Goal: Information Seeking & Learning: Learn about a topic

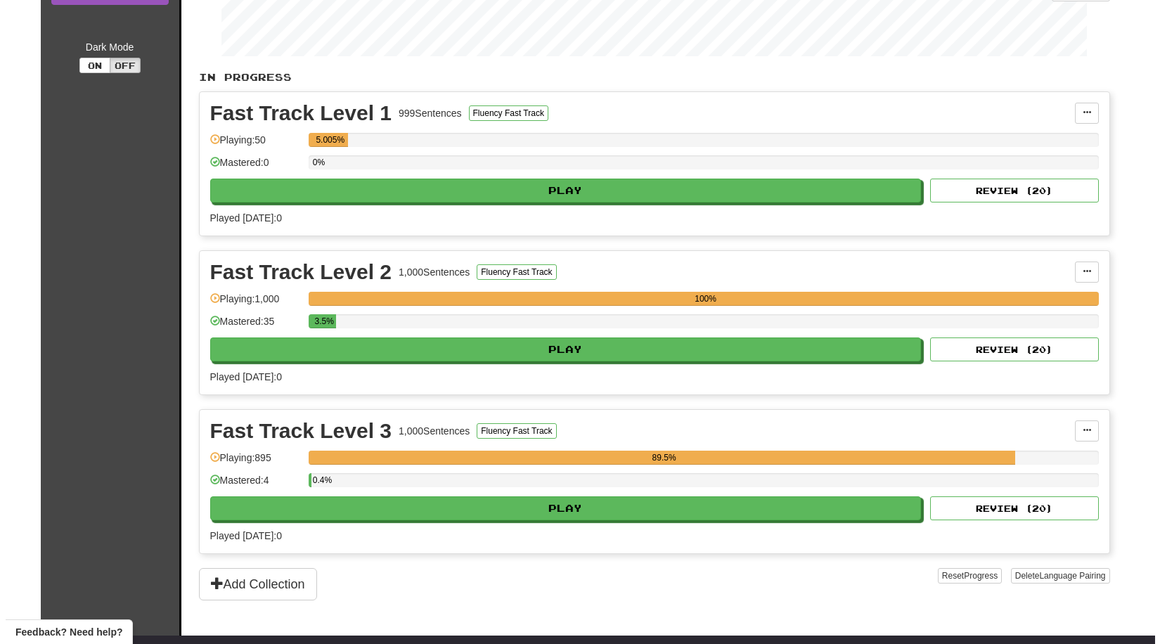
scroll to position [281, 0]
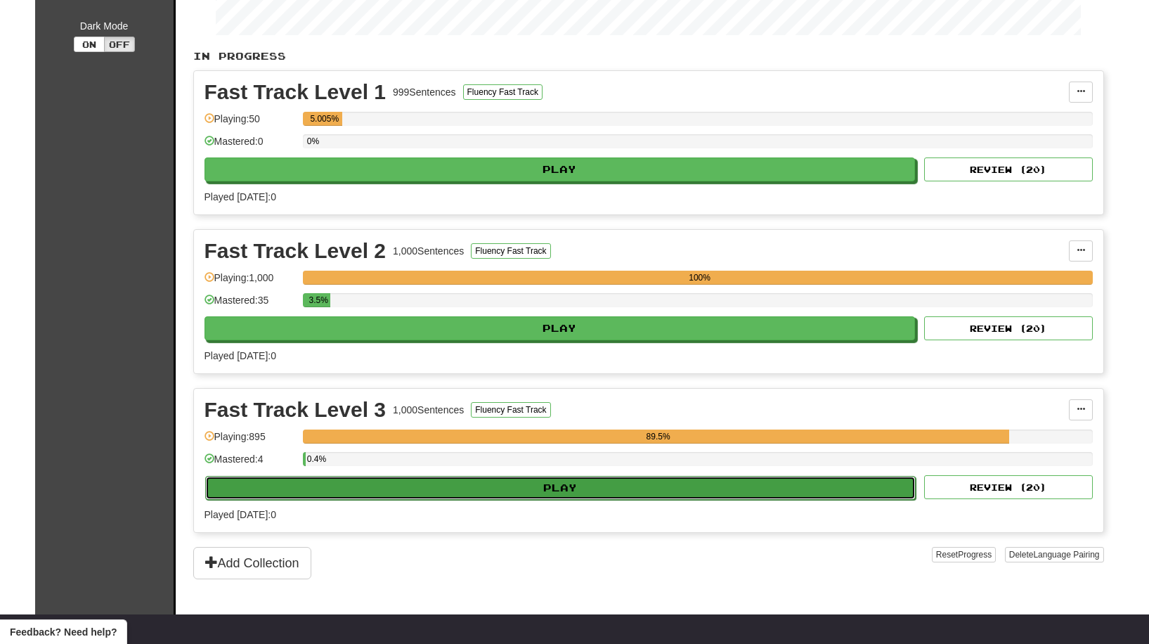
click at [614, 493] on button "Play" at bounding box center [560, 488] width 711 height 24
select select "**"
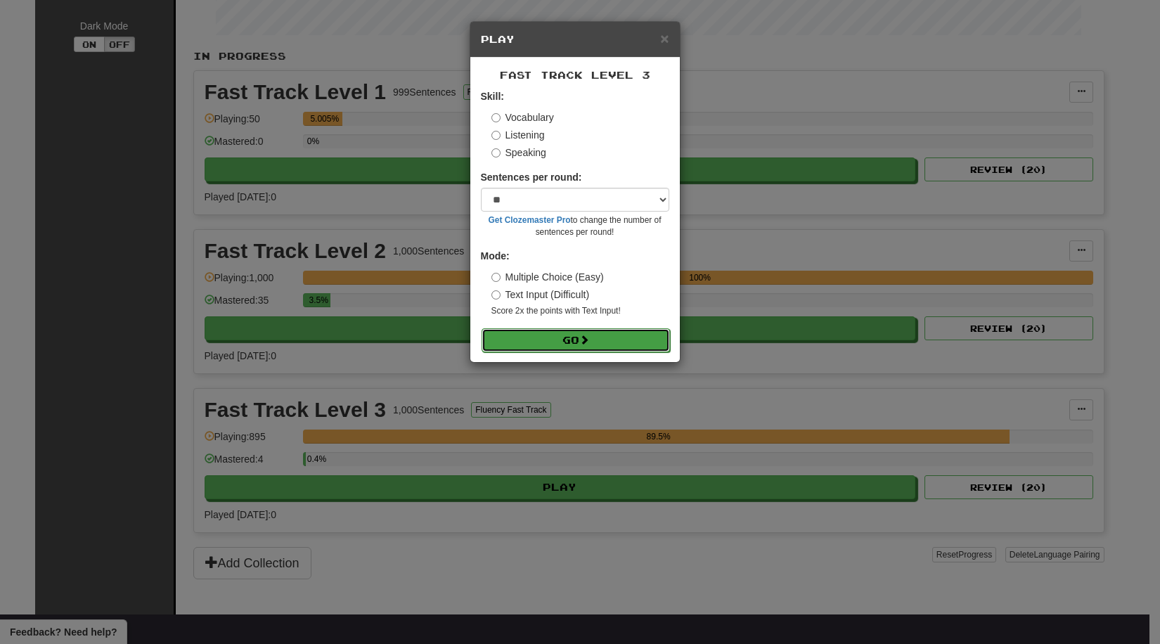
click at [525, 344] on button "Go" at bounding box center [575, 340] width 188 height 24
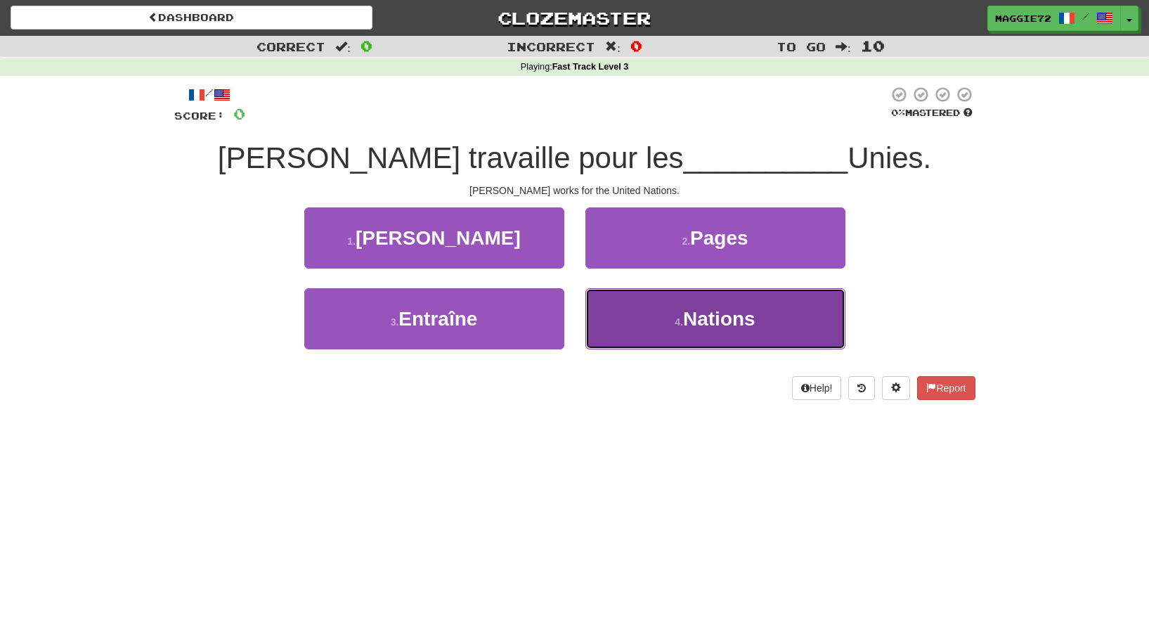
click at [675, 337] on button "4 . Nations" at bounding box center [715, 318] width 260 height 61
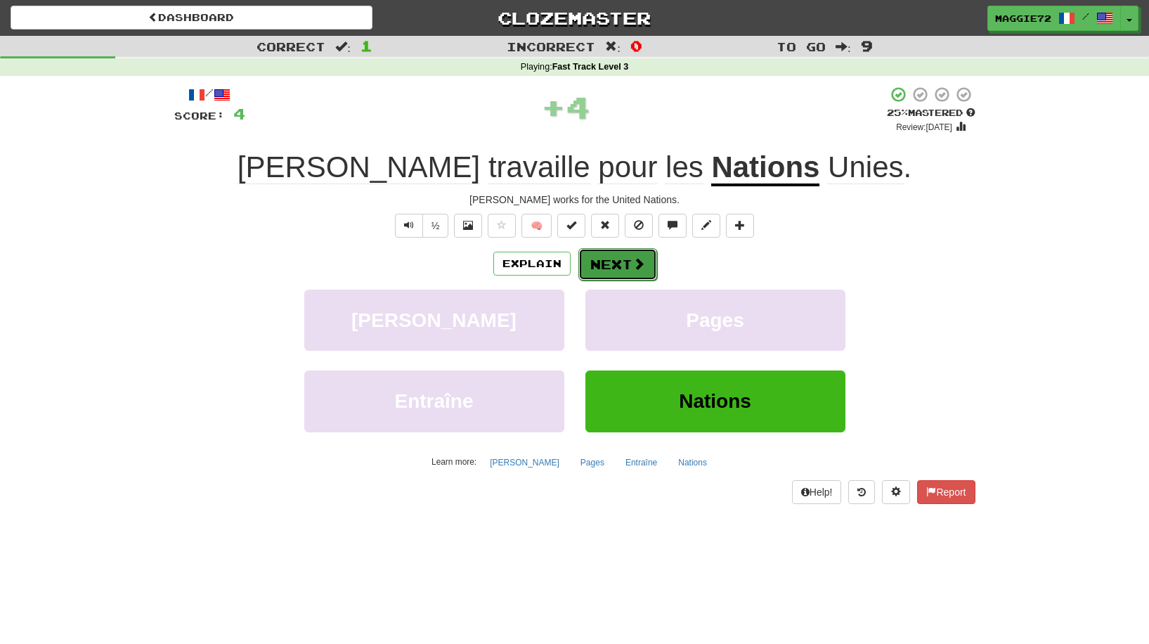
click at [602, 263] on button "Next" at bounding box center [617, 264] width 79 height 32
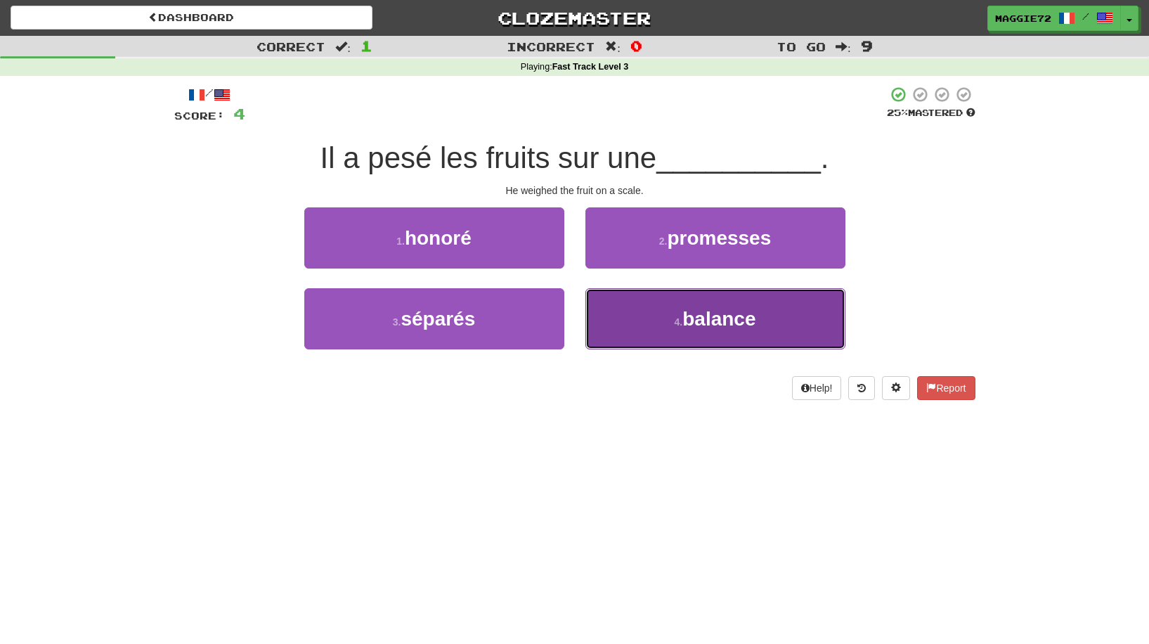
click at [671, 327] on button "4 . balance" at bounding box center [715, 318] width 260 height 61
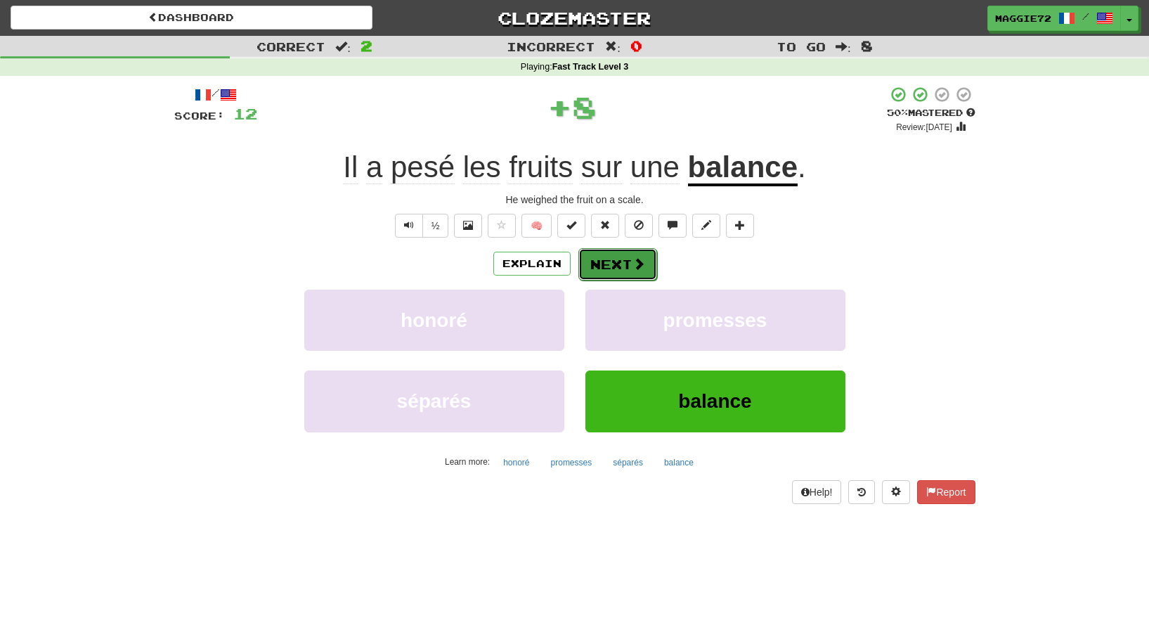
click at [634, 274] on button "Next" at bounding box center [617, 264] width 79 height 32
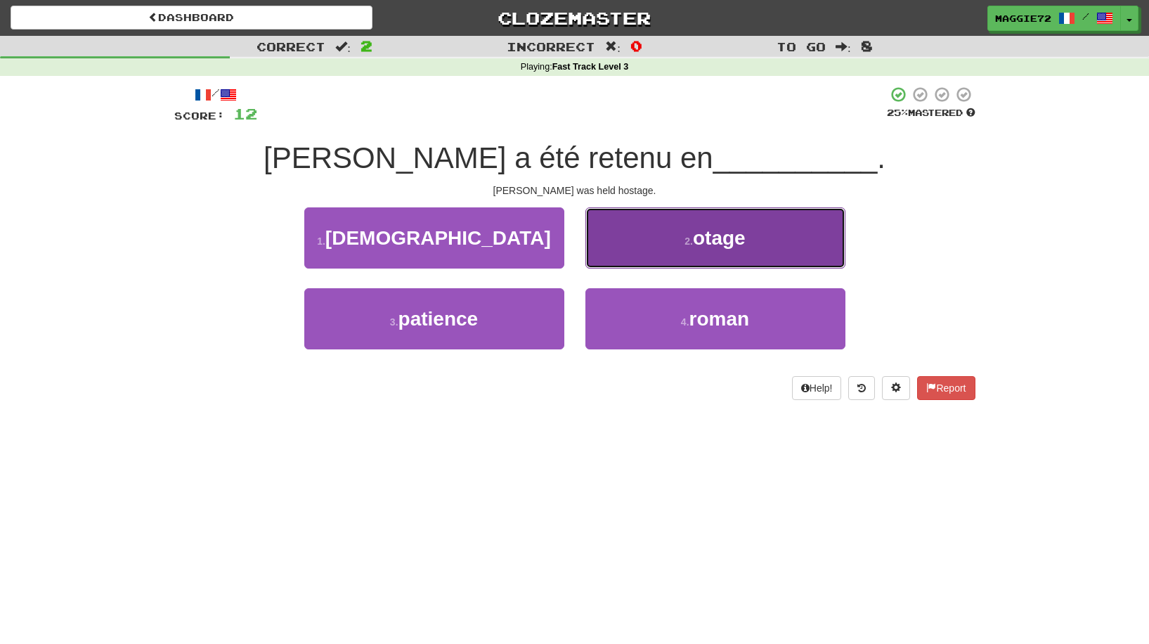
click at [652, 228] on button "2 . otage" at bounding box center [715, 237] width 260 height 61
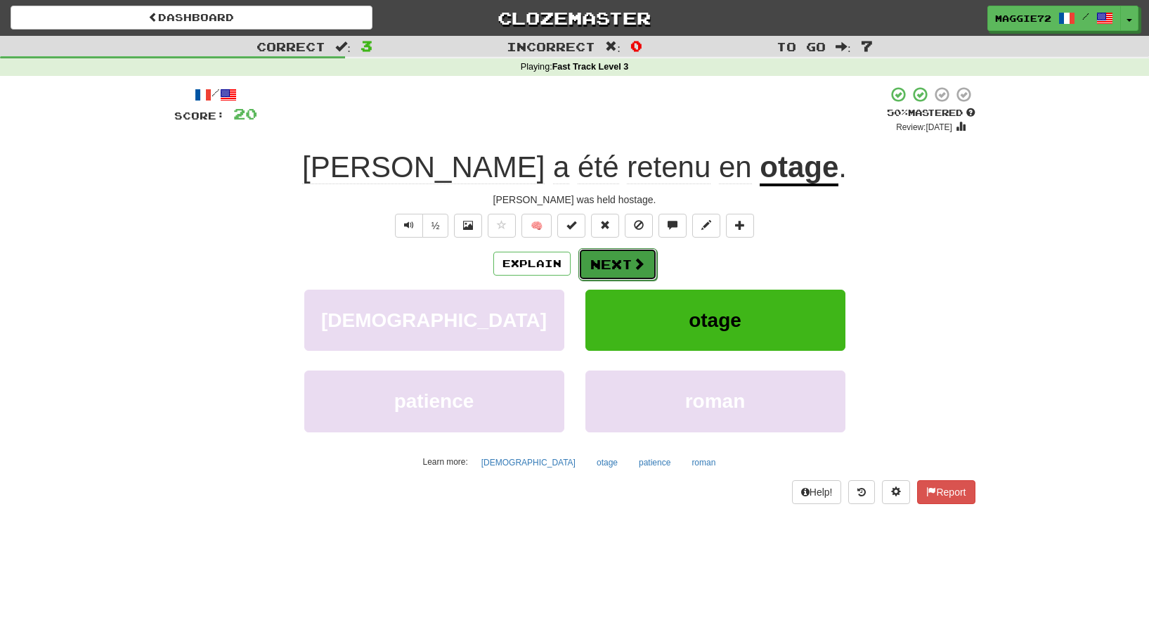
click at [611, 261] on button "Next" at bounding box center [617, 264] width 79 height 32
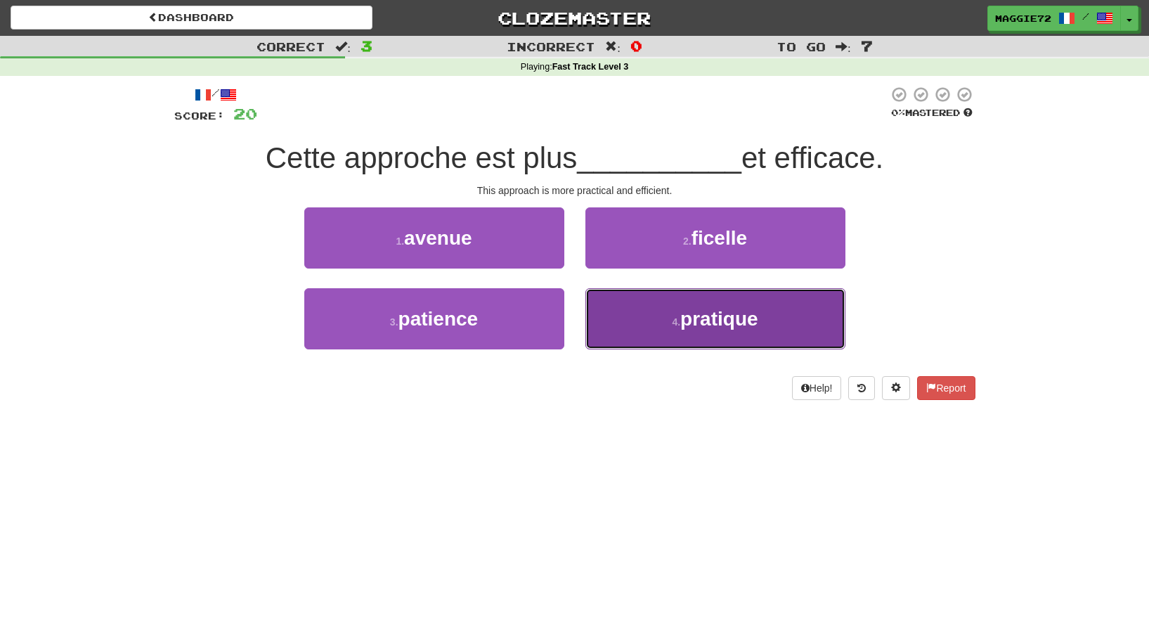
click at [688, 312] on span "pratique" at bounding box center [718, 319] width 77 height 22
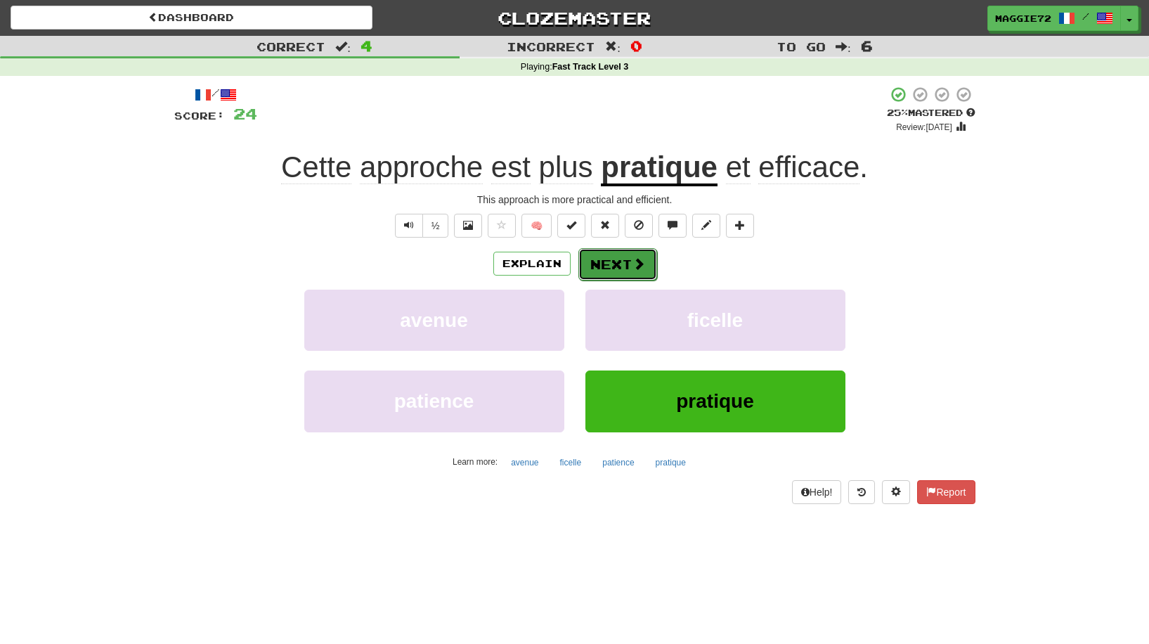
click at [628, 263] on button "Next" at bounding box center [617, 264] width 79 height 32
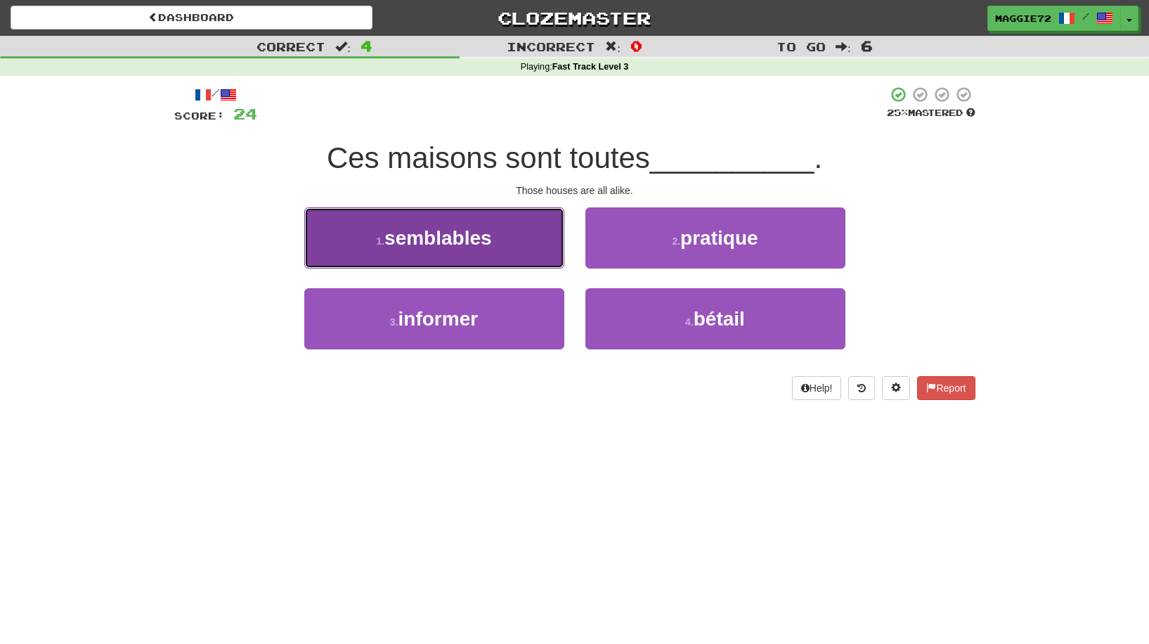
click at [474, 245] on span "semblables" at bounding box center [438, 238] width 108 height 22
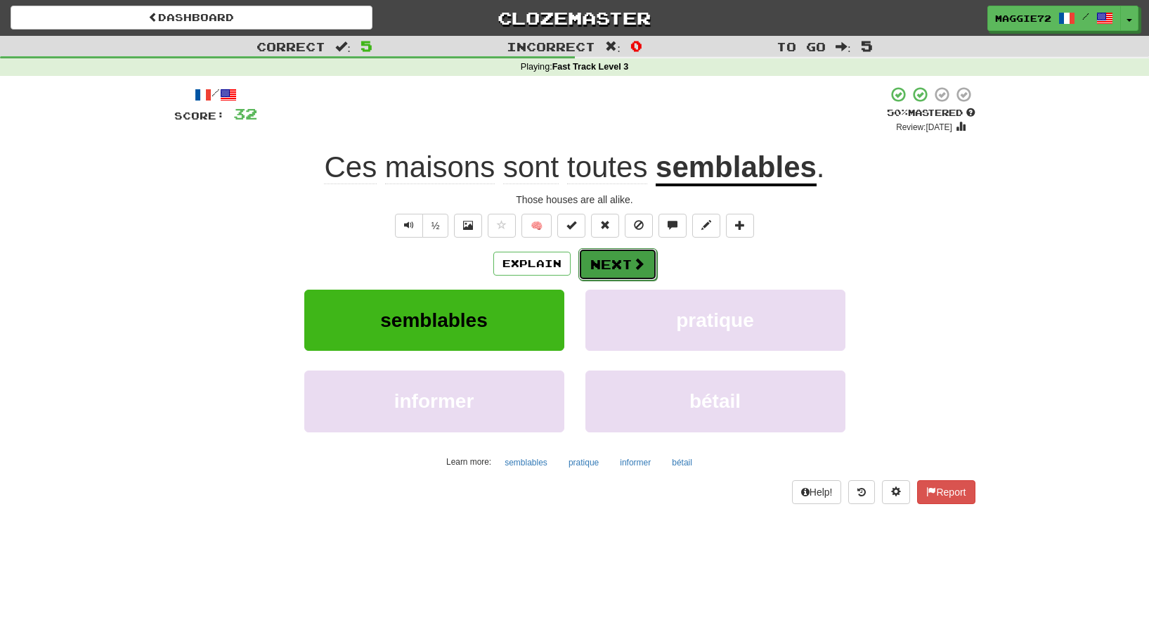
click at [635, 257] on span at bounding box center [639, 263] width 13 height 13
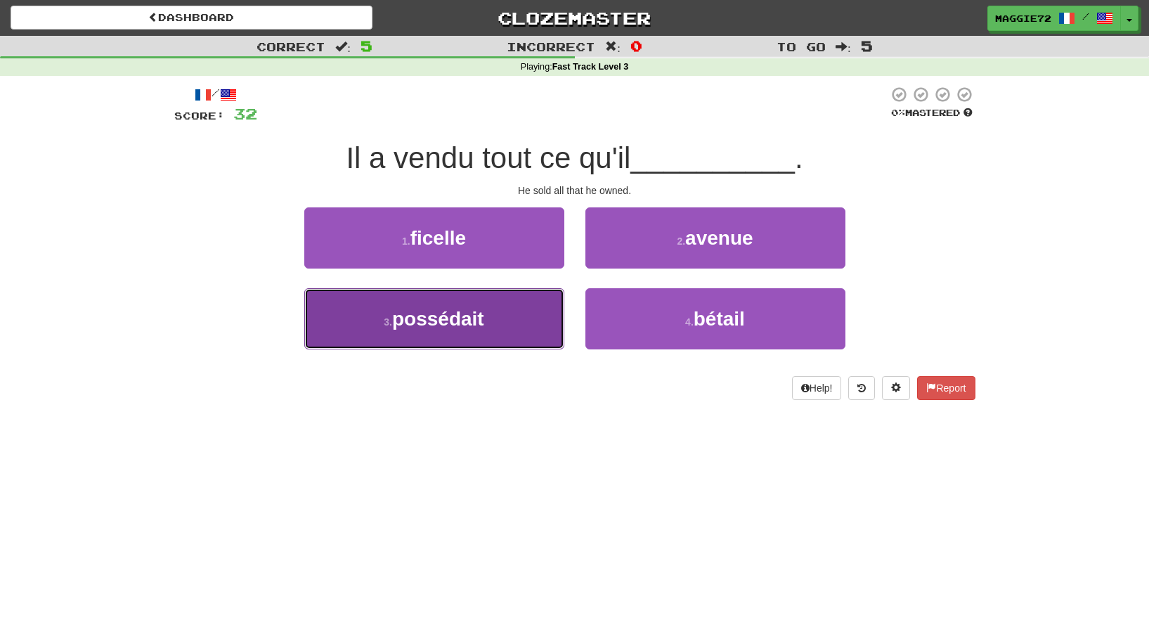
click at [450, 306] on button "3 . possédait" at bounding box center [434, 318] width 260 height 61
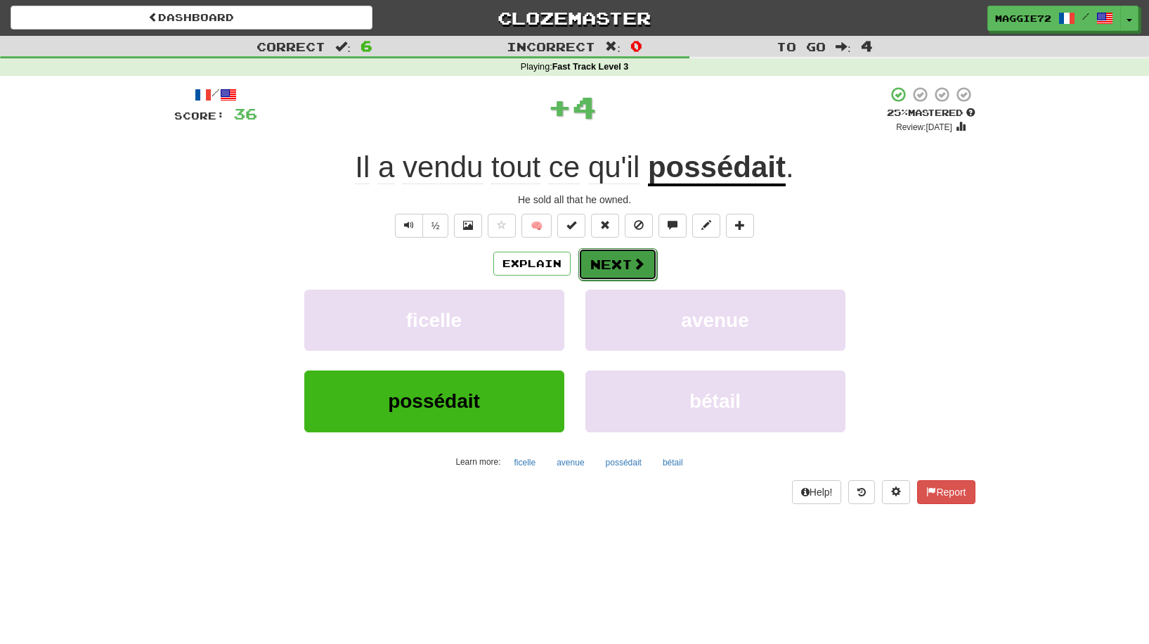
click at [621, 260] on button "Next" at bounding box center [617, 264] width 79 height 32
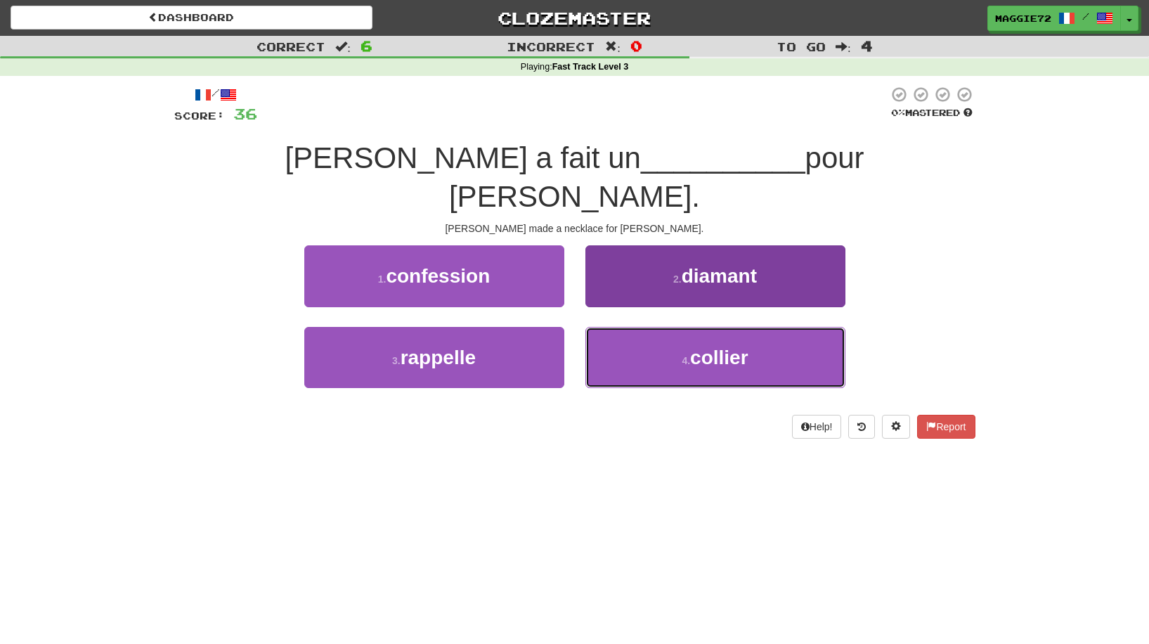
click at [703, 333] on button "4 . collier" at bounding box center [715, 357] width 260 height 61
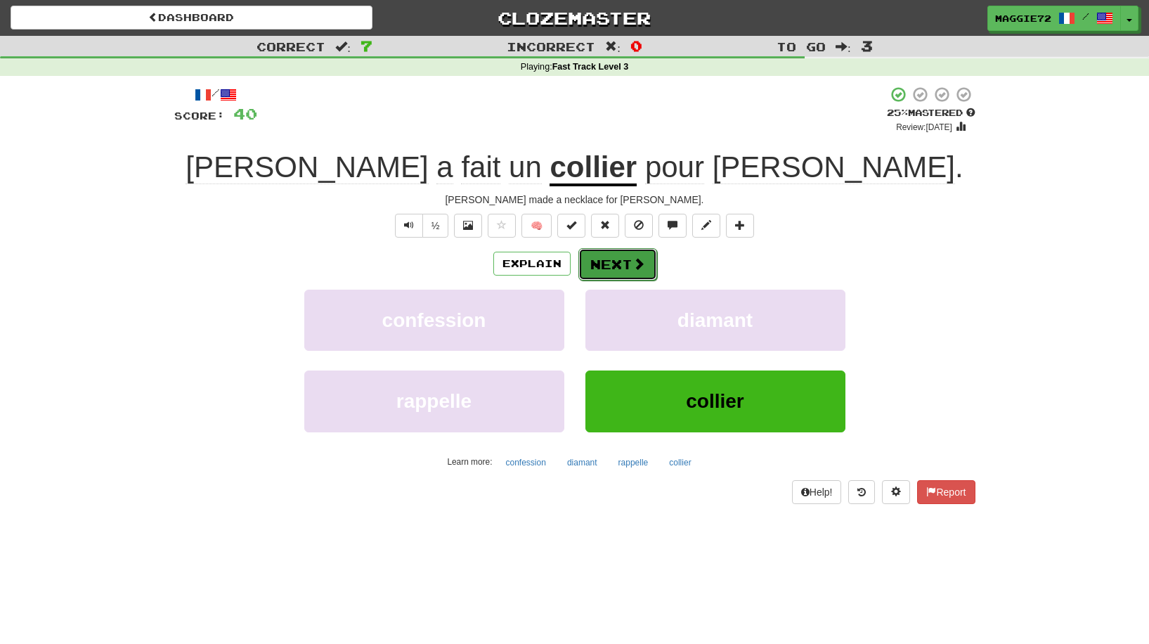
click at [625, 264] on button "Next" at bounding box center [617, 264] width 79 height 32
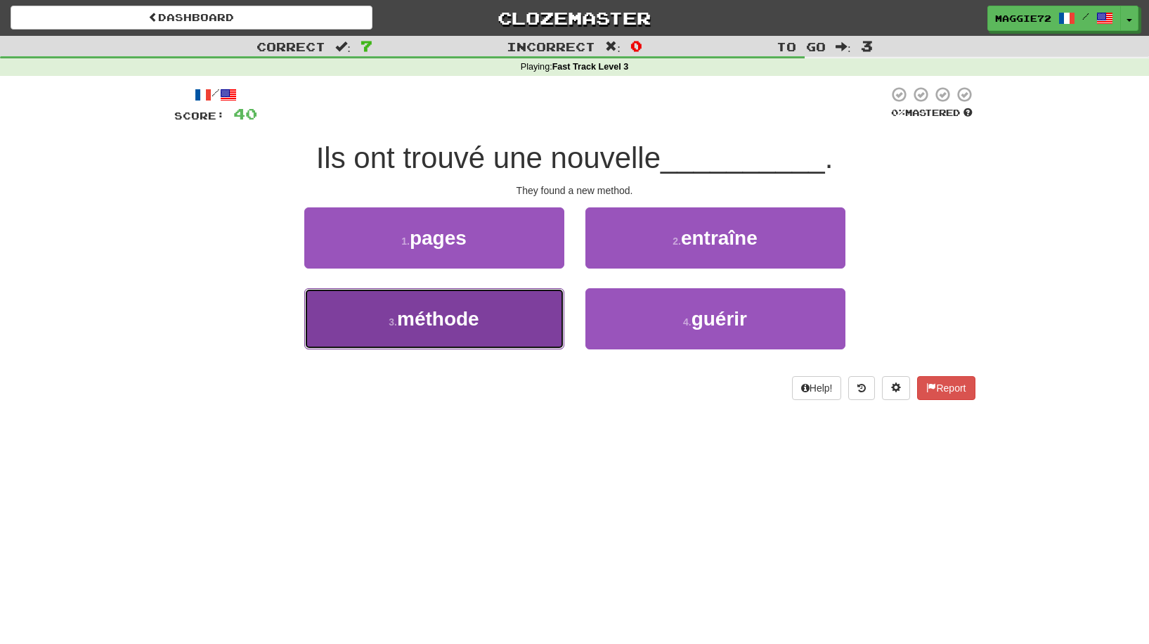
click at [486, 301] on button "3 . méthode" at bounding box center [434, 318] width 260 height 61
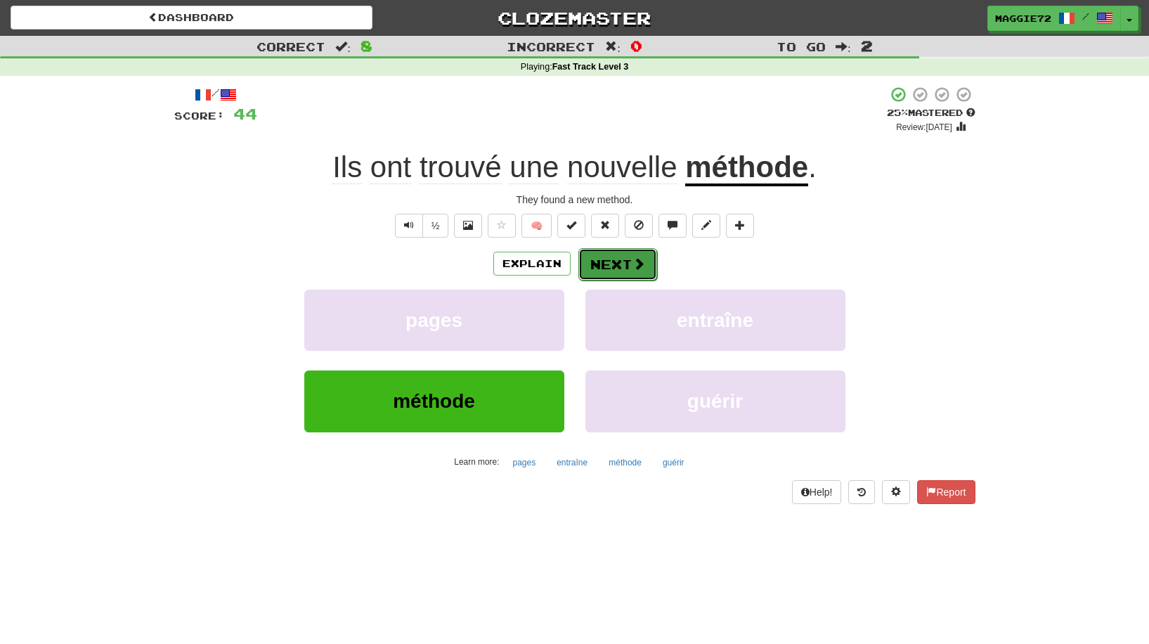
click at [603, 269] on button "Next" at bounding box center [617, 264] width 79 height 32
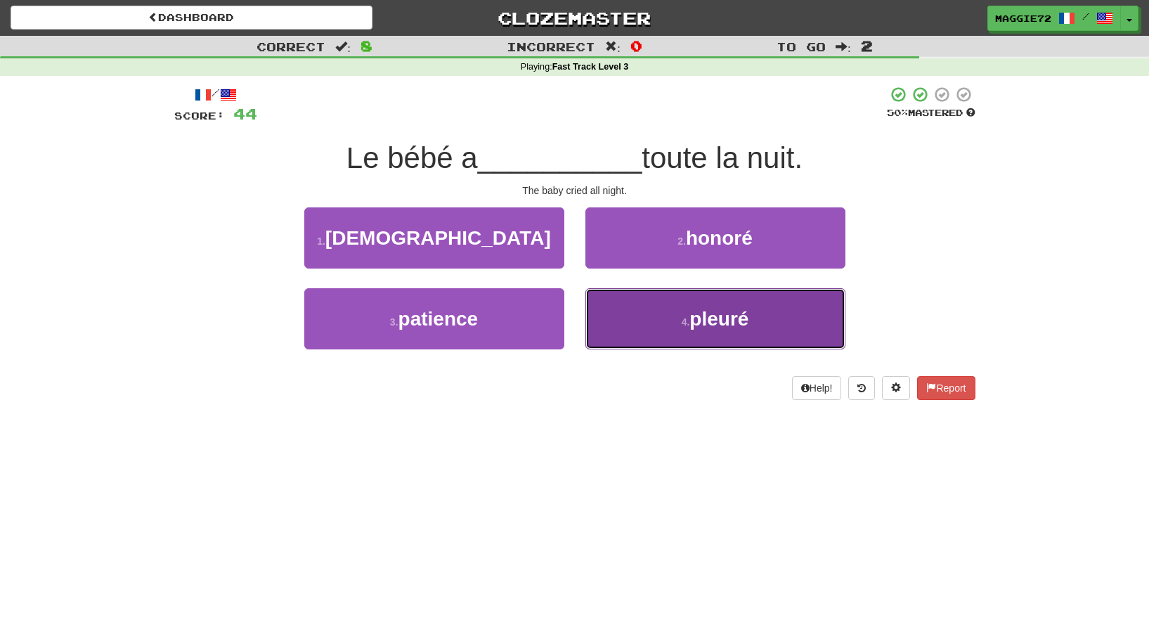
click at [692, 330] on button "4 . pleuré" at bounding box center [715, 318] width 260 height 61
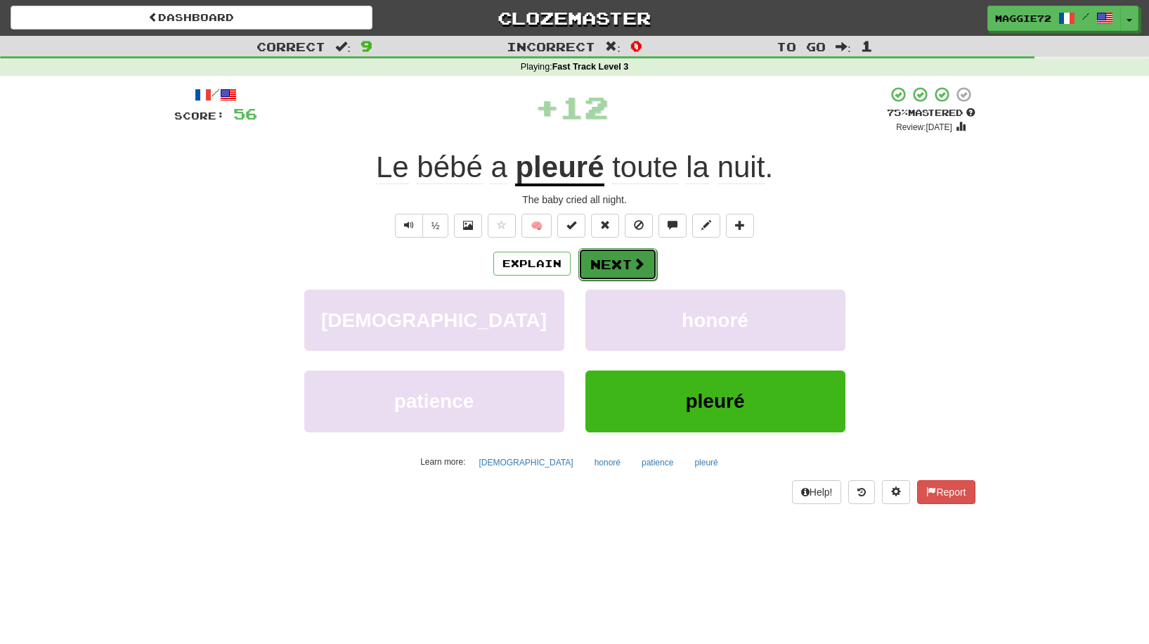
click at [629, 261] on button "Next" at bounding box center [617, 264] width 79 height 32
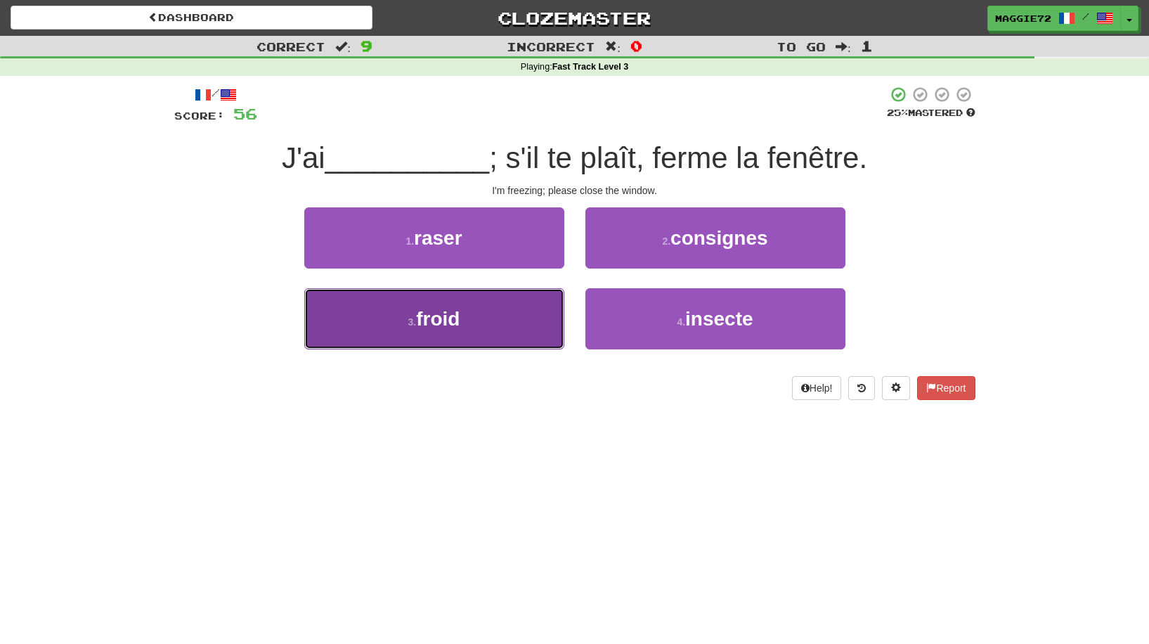
click at [503, 327] on button "3 . froid" at bounding box center [434, 318] width 260 height 61
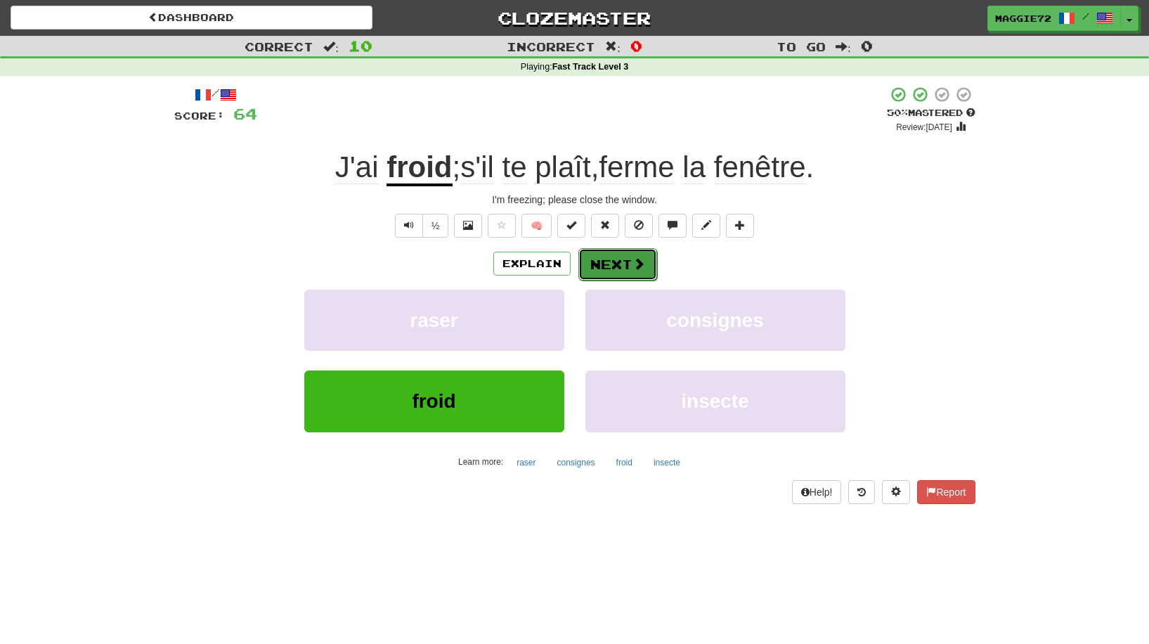
click at [633, 264] on span at bounding box center [639, 263] width 13 height 13
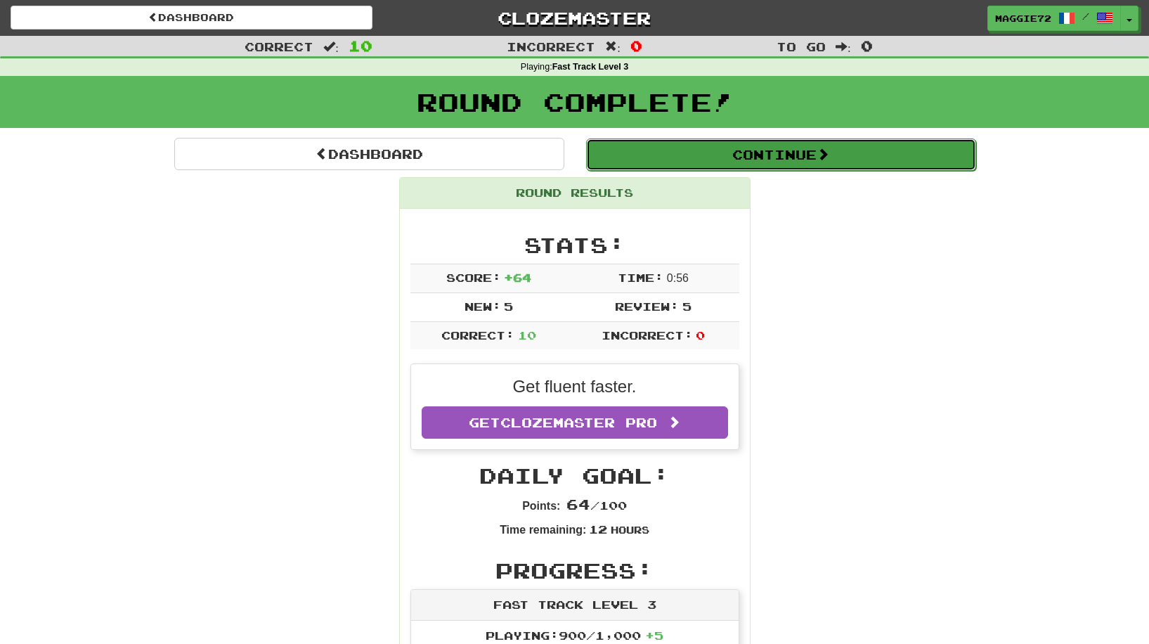
click at [675, 154] on button "Continue" at bounding box center [781, 154] width 390 height 32
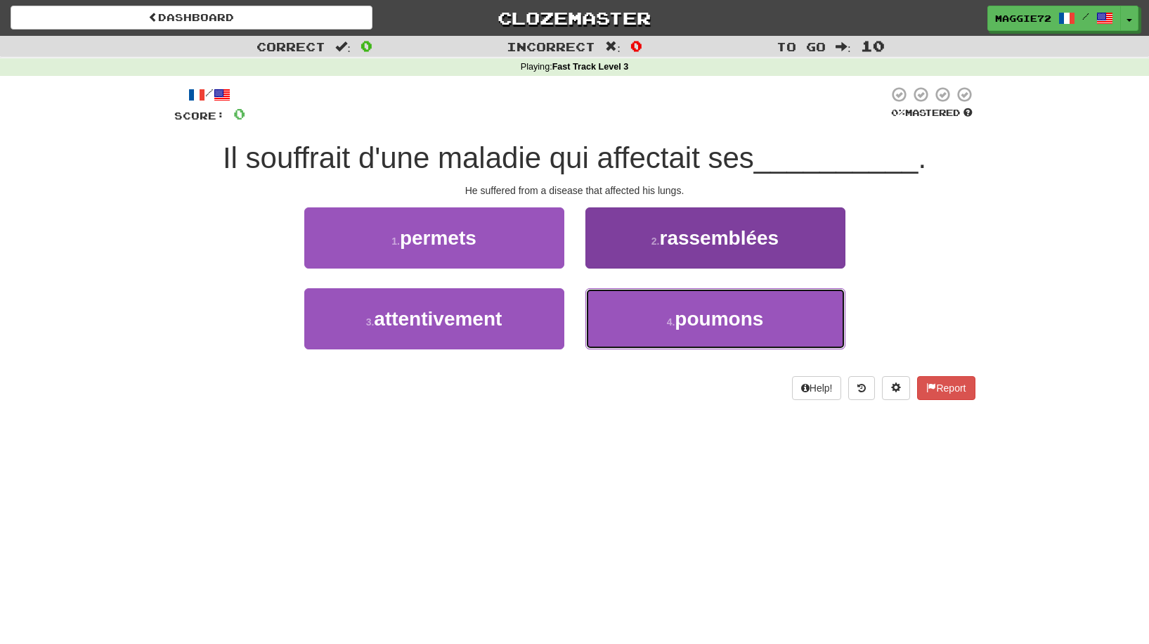
click at [671, 332] on button "4 . poumons" at bounding box center [715, 318] width 260 height 61
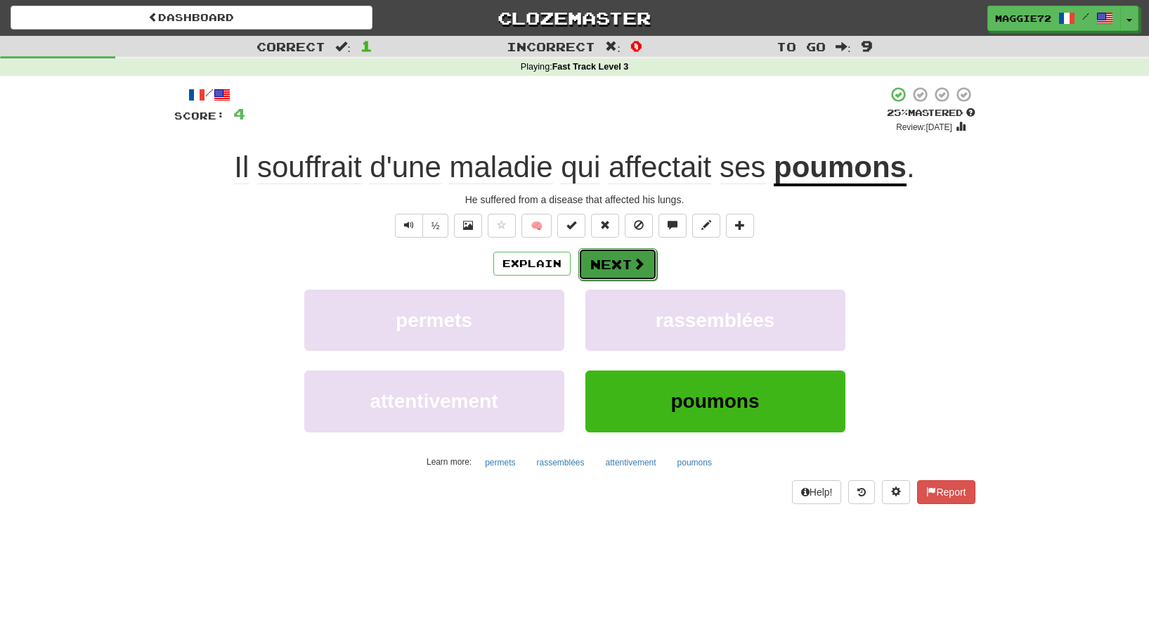
click at [617, 263] on button "Next" at bounding box center [617, 264] width 79 height 32
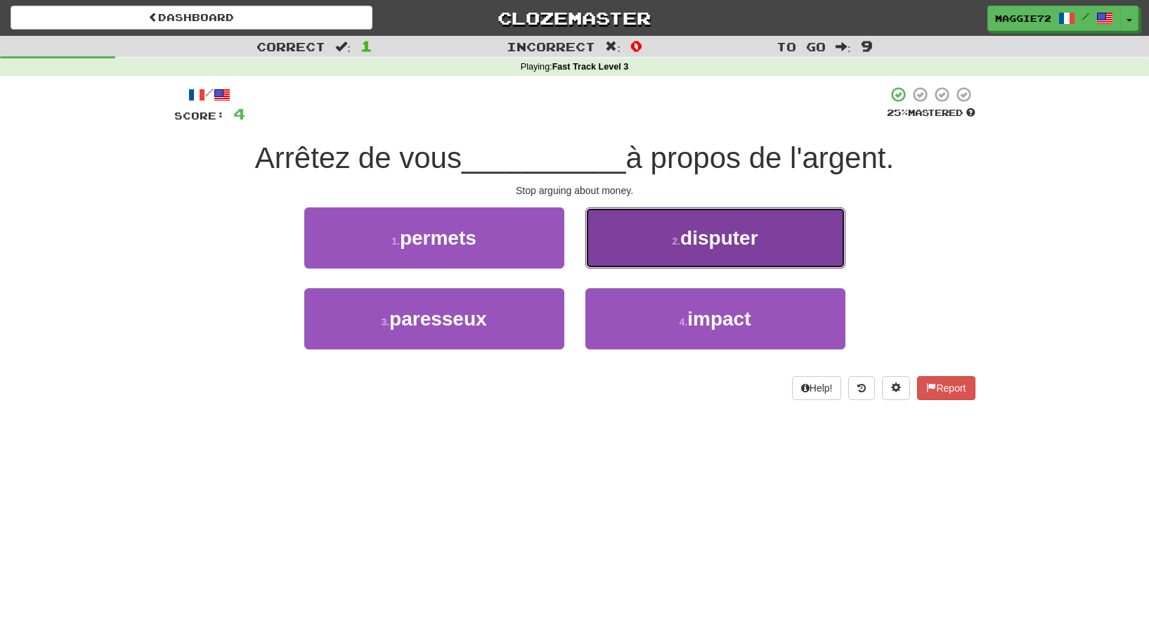
click at [685, 250] on button "2 . disputer" at bounding box center [715, 237] width 260 height 61
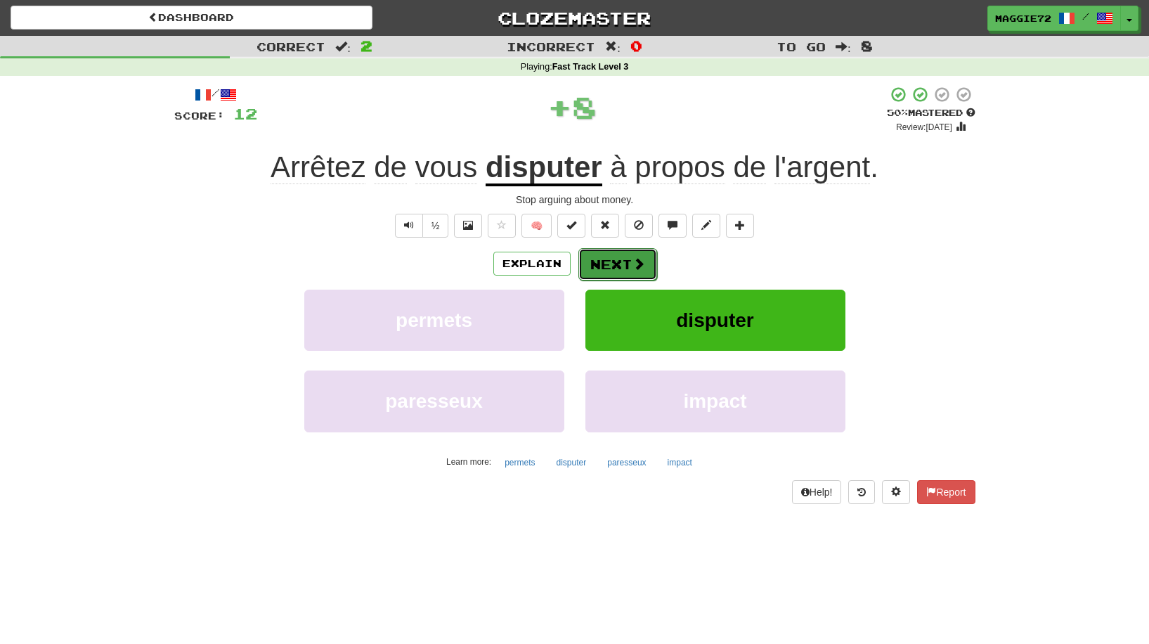
click at [600, 266] on button "Next" at bounding box center [617, 264] width 79 height 32
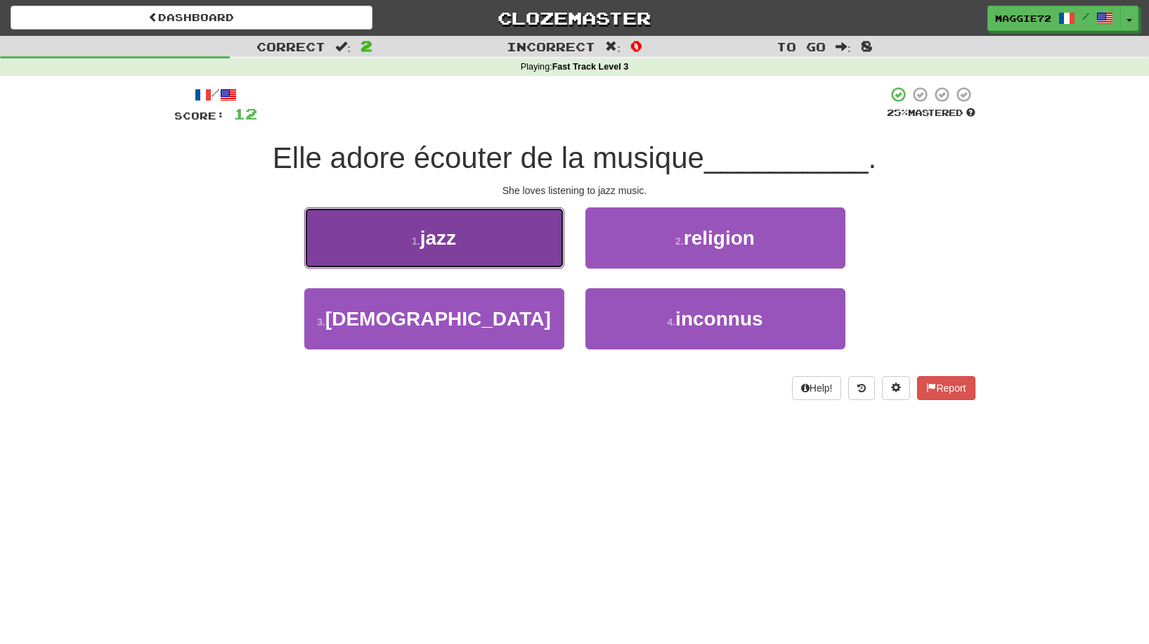
click at [508, 245] on button "1 . jazz" at bounding box center [434, 237] width 260 height 61
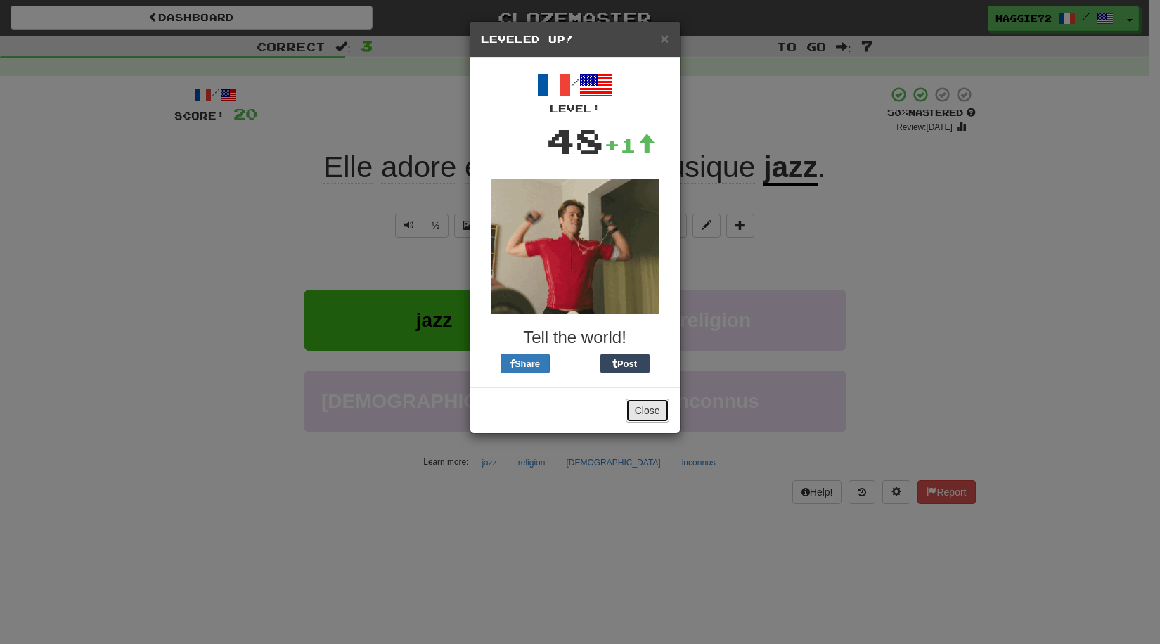
click at [653, 413] on button "Close" at bounding box center [648, 411] width 44 height 24
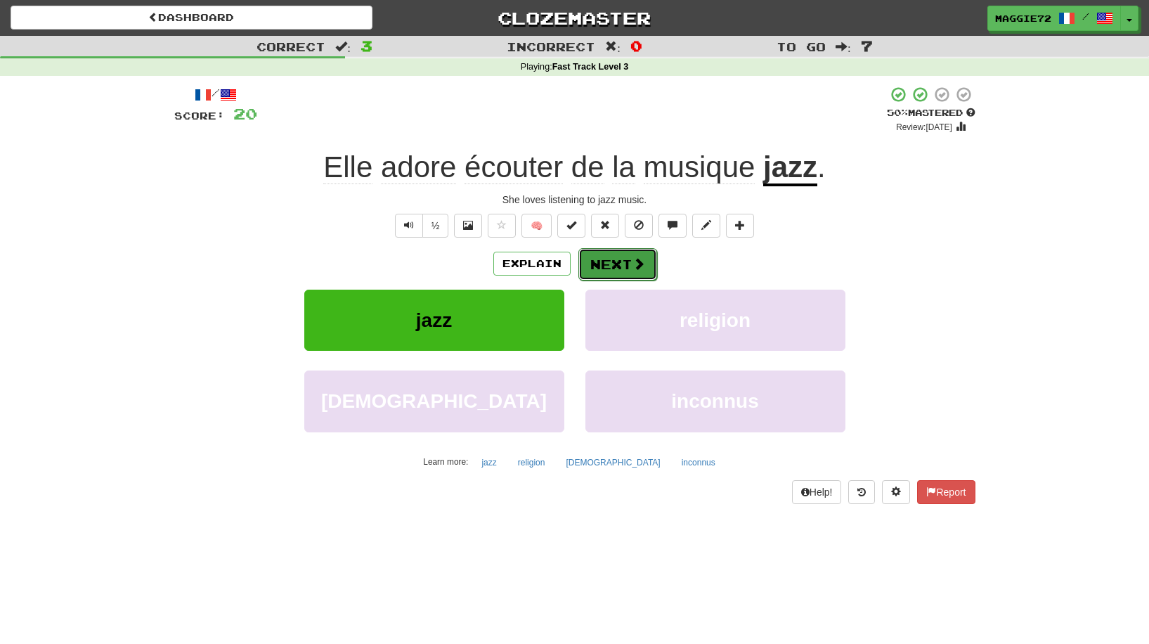
click at [621, 259] on button "Next" at bounding box center [617, 264] width 79 height 32
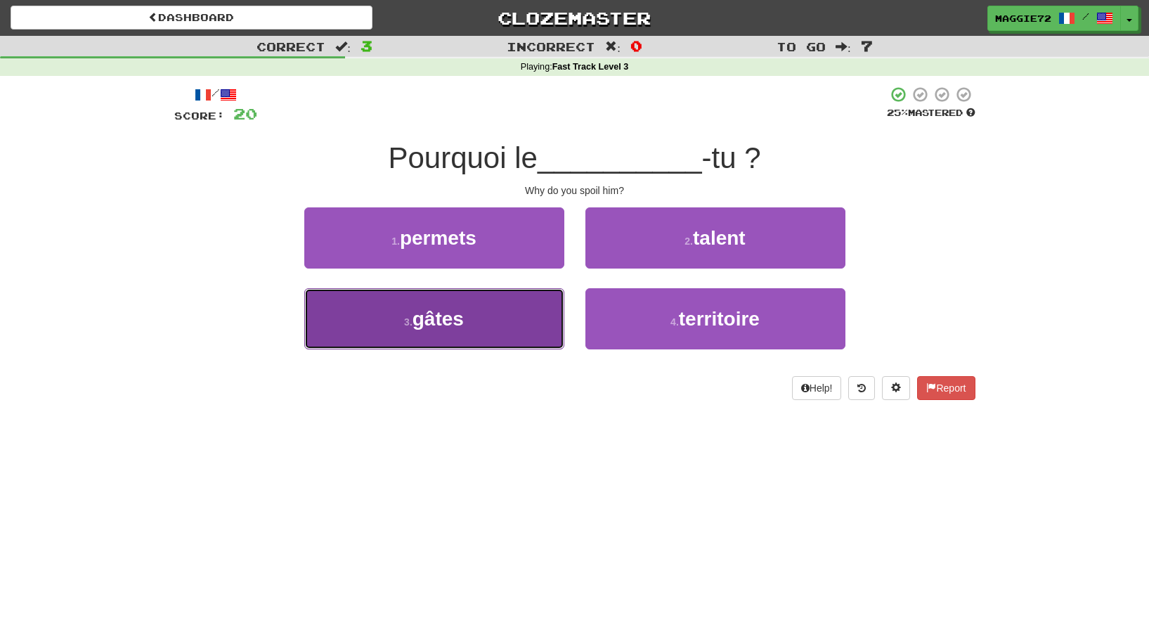
click at [453, 329] on span "gâtes" at bounding box center [438, 319] width 51 height 22
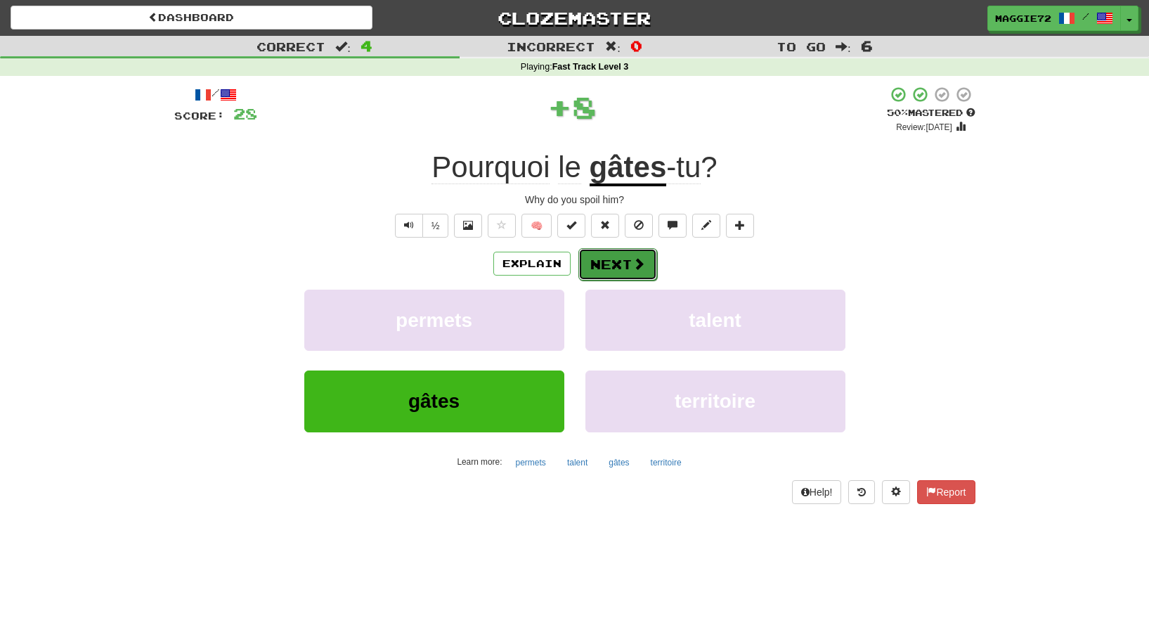
click at [628, 263] on button "Next" at bounding box center [617, 264] width 79 height 32
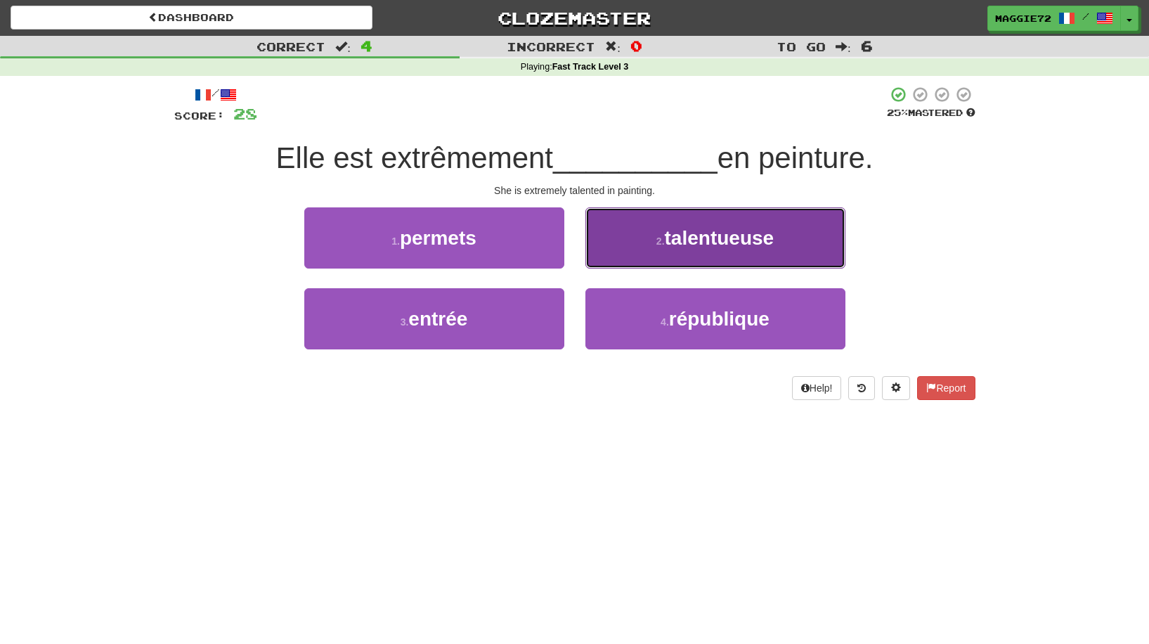
click at [678, 253] on button "2 . talentueuse" at bounding box center [715, 237] width 260 height 61
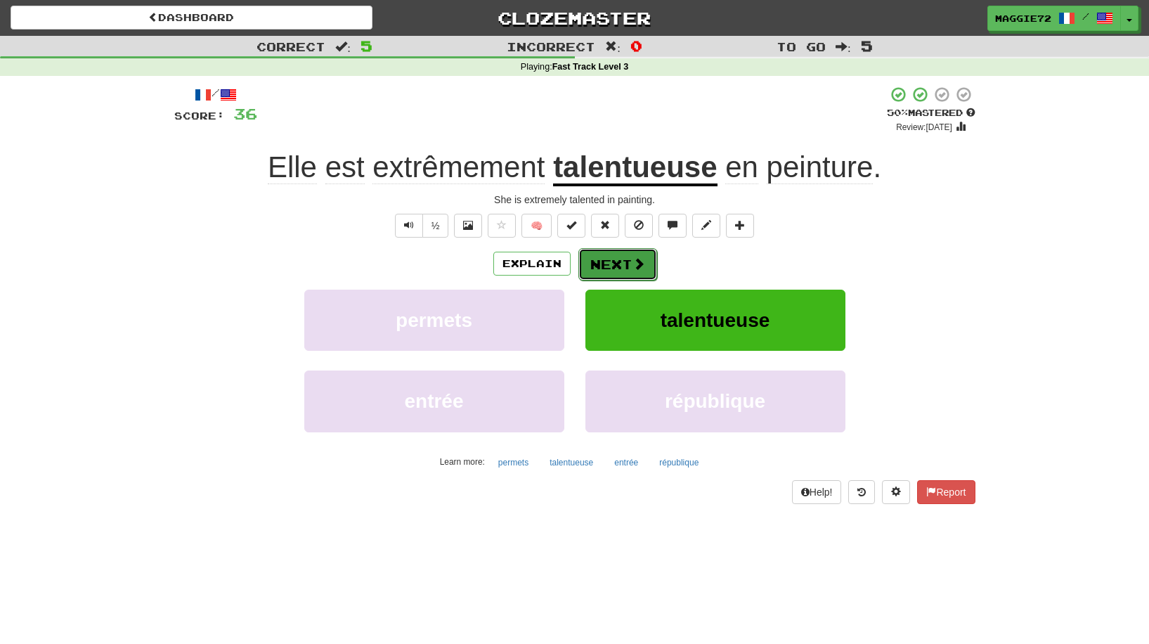
click at [625, 254] on button "Next" at bounding box center [617, 264] width 79 height 32
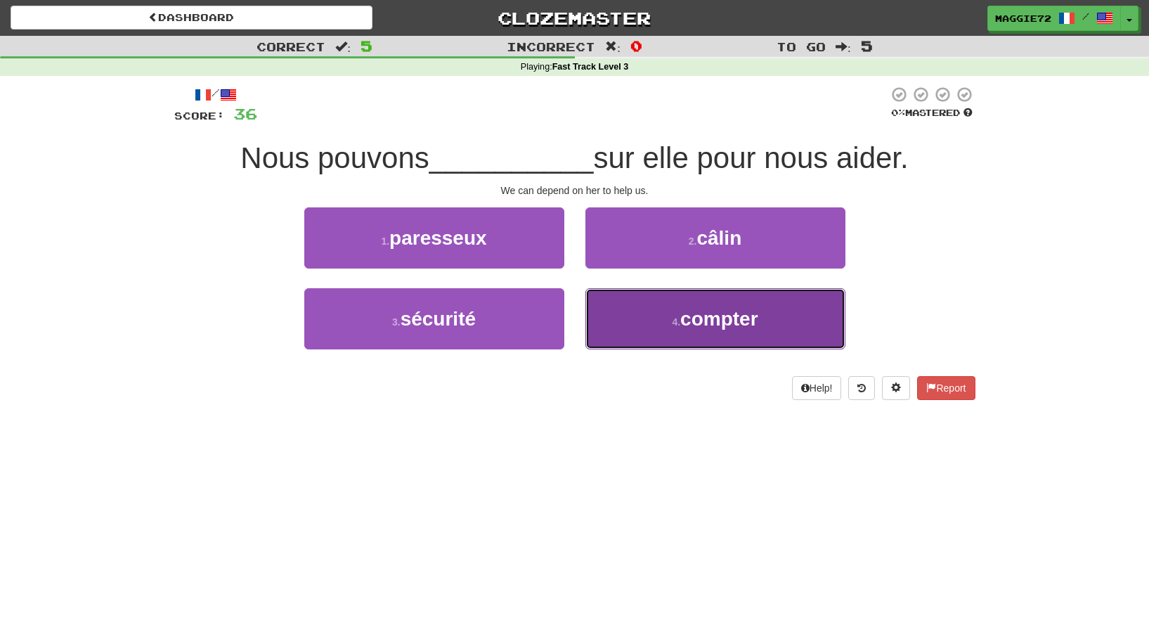
click at [661, 318] on button "4 . compter" at bounding box center [715, 318] width 260 height 61
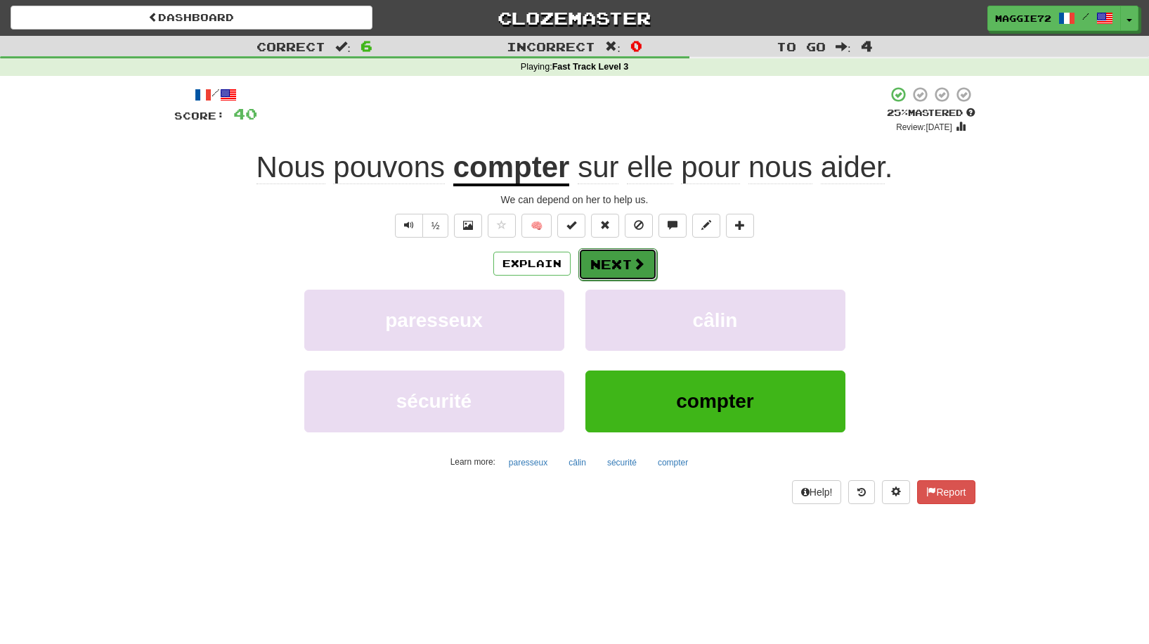
click at [625, 264] on button "Next" at bounding box center [617, 264] width 79 height 32
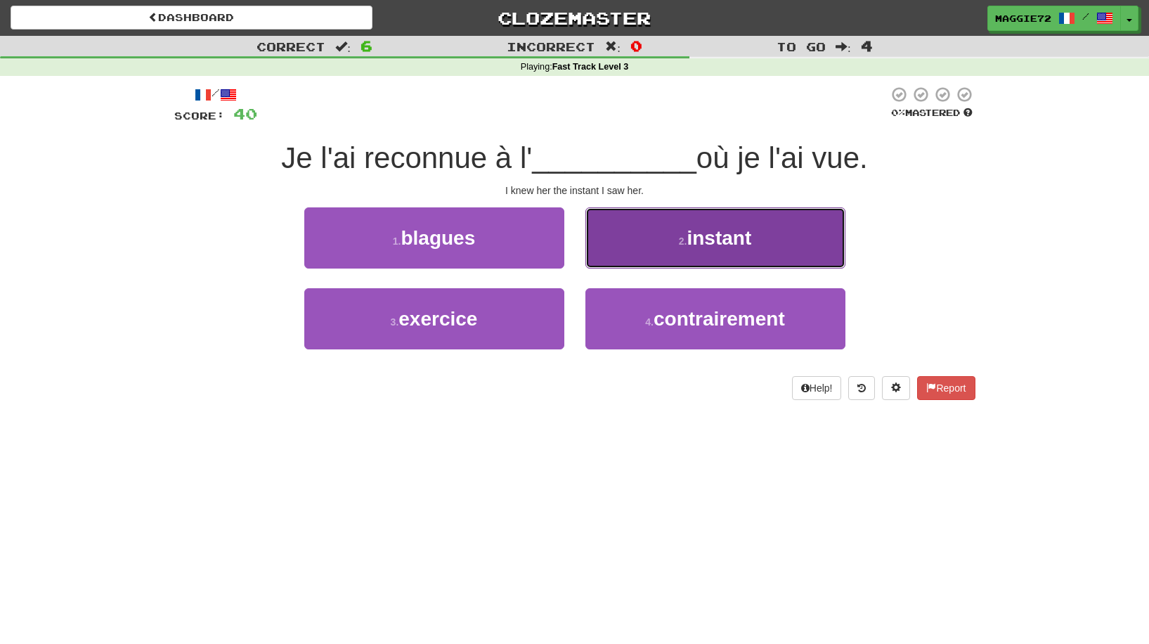
click at [663, 252] on button "2 . instant" at bounding box center [715, 237] width 260 height 61
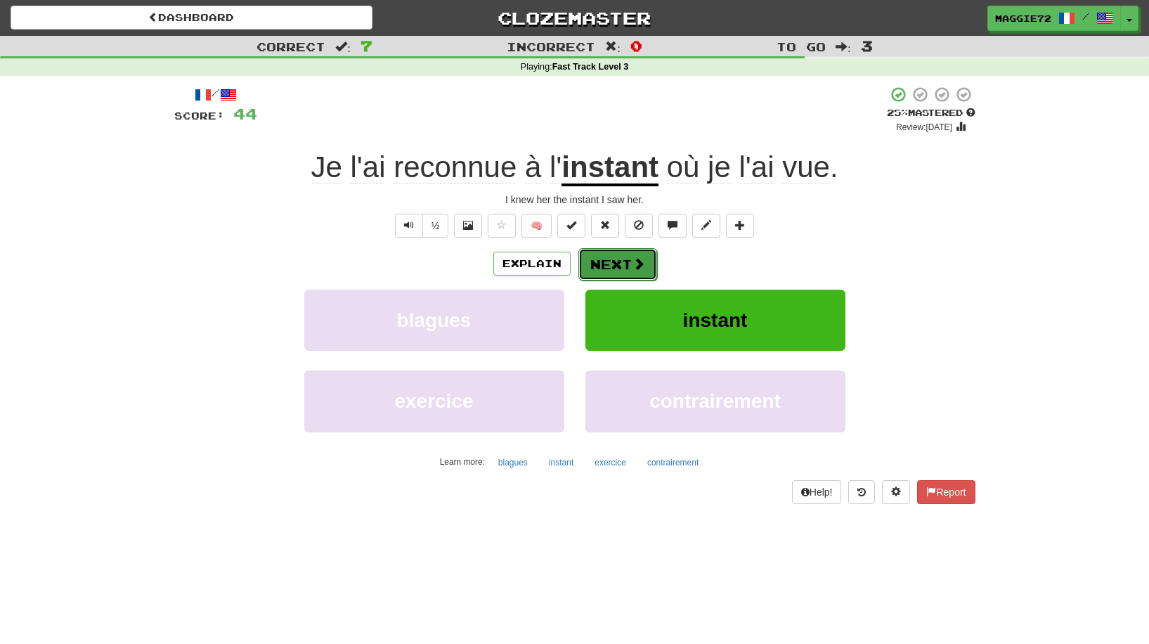
click at [633, 268] on span at bounding box center [639, 263] width 13 height 13
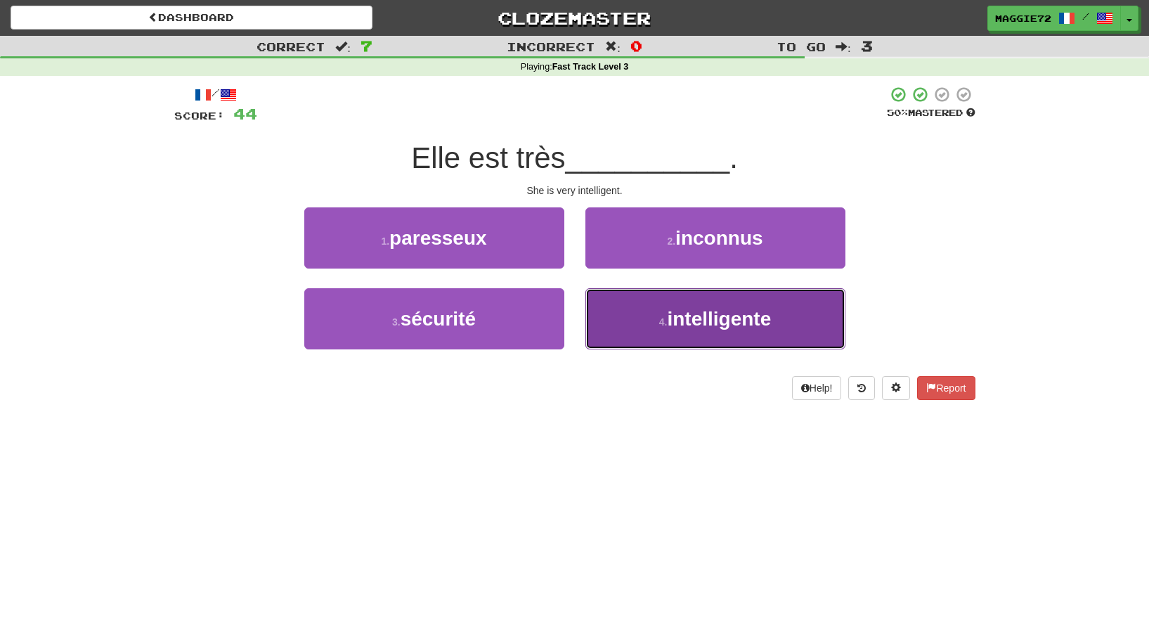
click at [673, 316] on span "intelligente" at bounding box center [719, 319] width 104 height 22
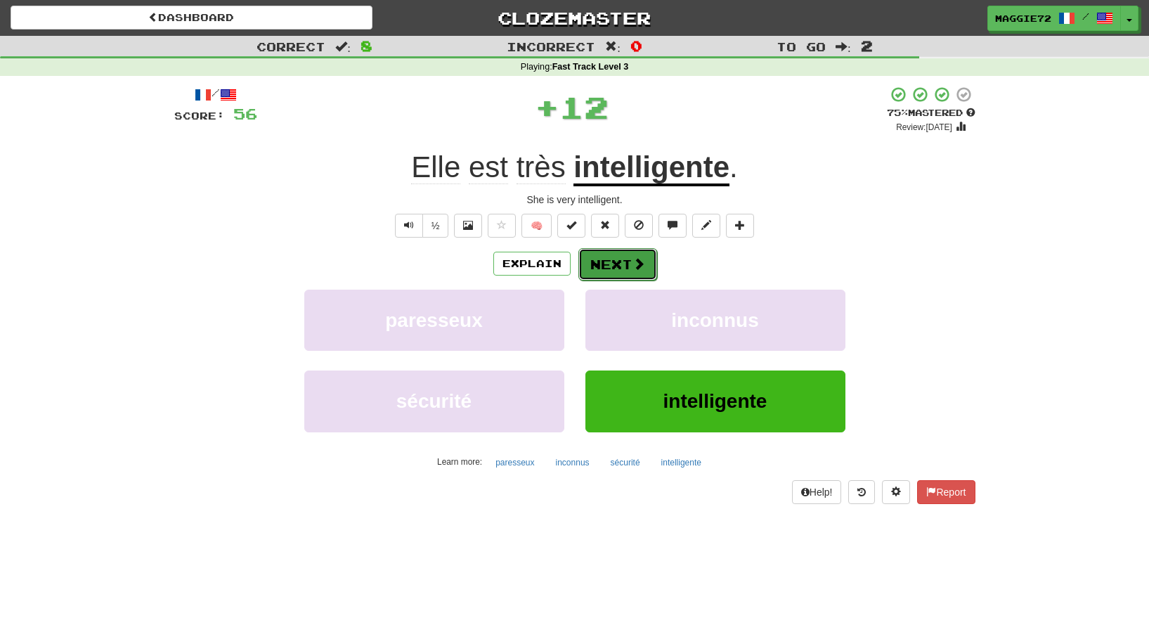
click at [611, 264] on button "Next" at bounding box center [617, 264] width 79 height 32
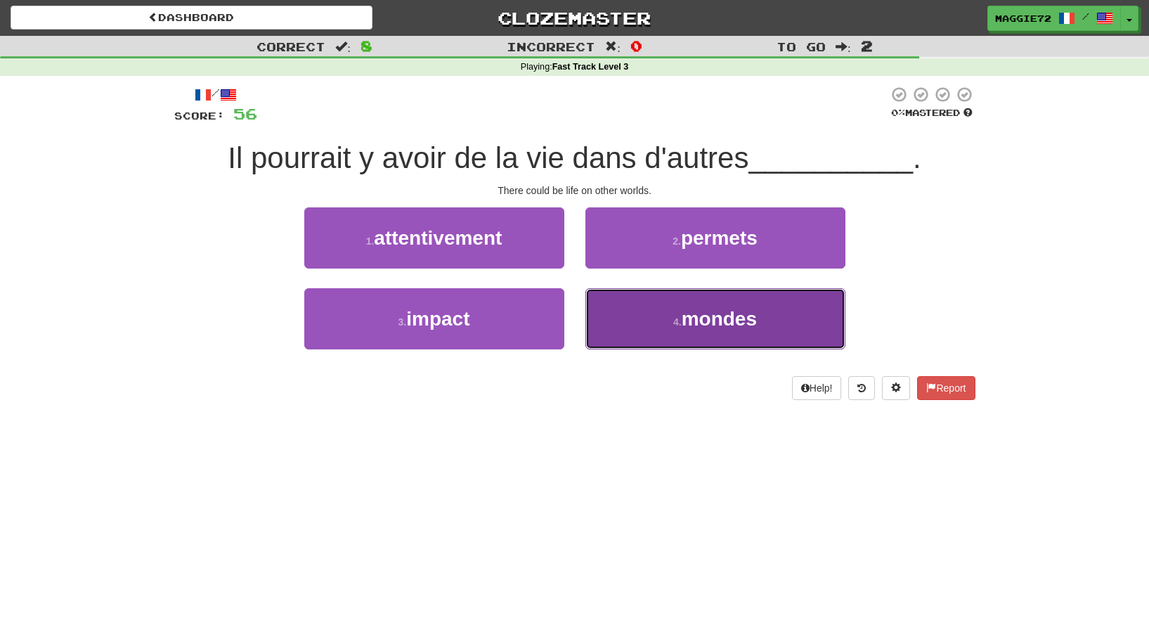
click at [670, 311] on button "4 . mondes" at bounding box center [715, 318] width 260 height 61
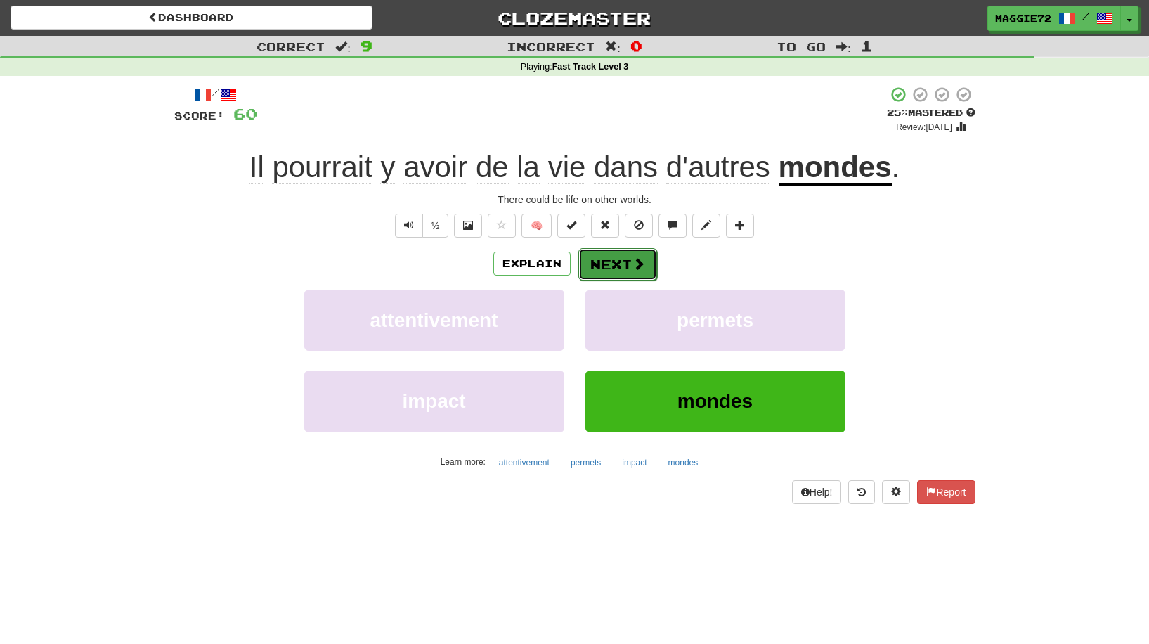
click at [596, 265] on button "Next" at bounding box center [617, 264] width 79 height 32
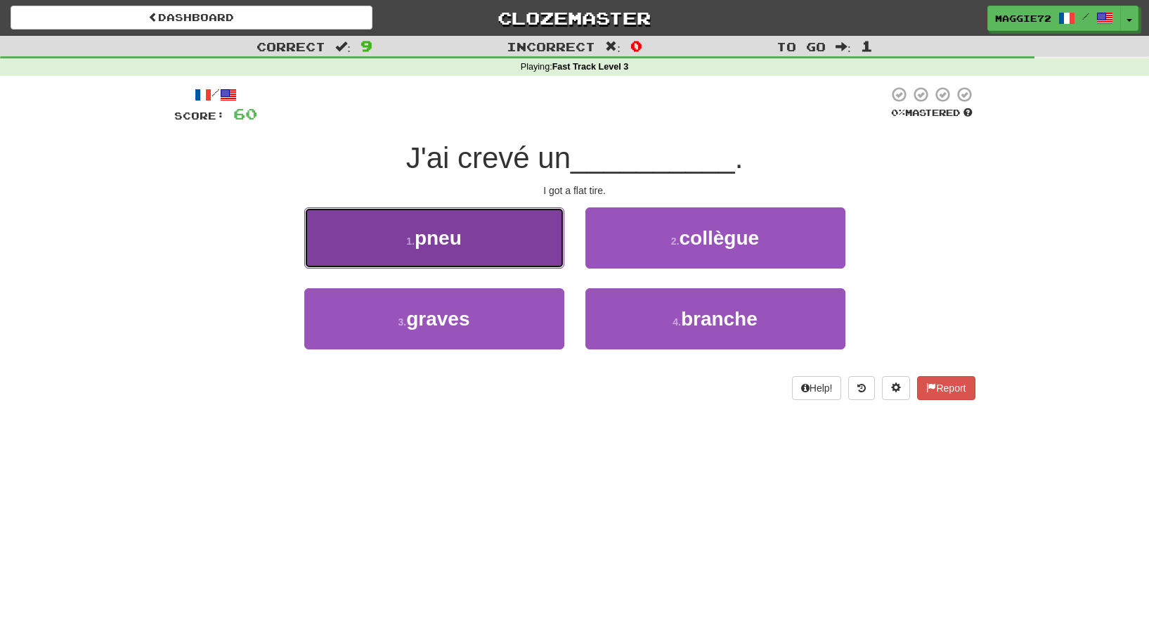
click at [492, 247] on button "1 . pneu" at bounding box center [434, 237] width 260 height 61
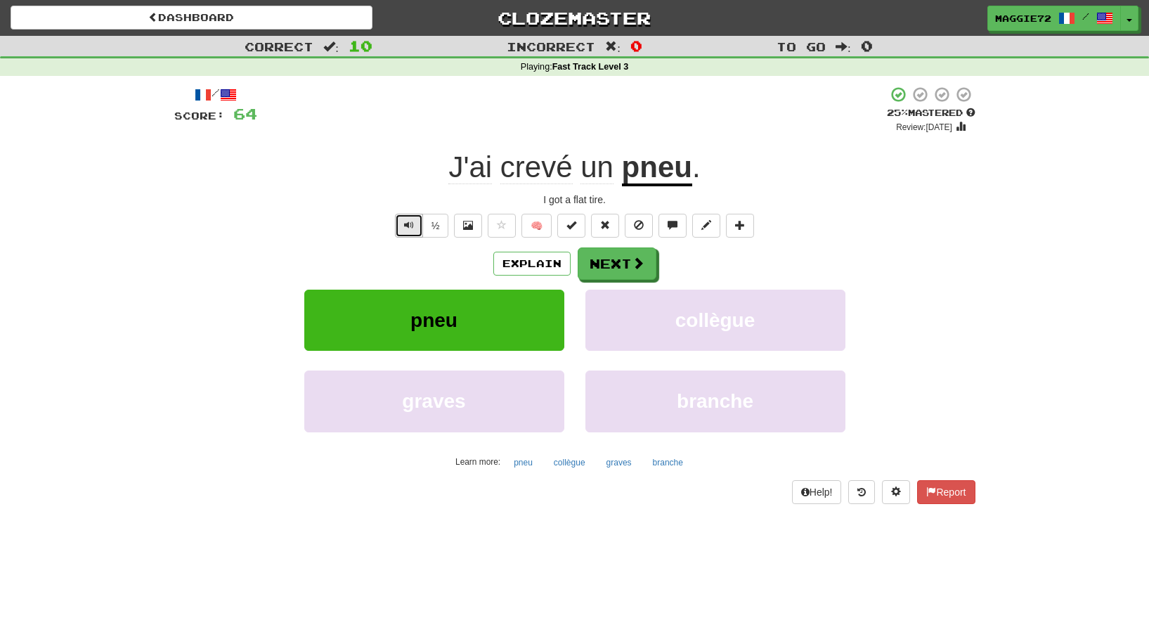
click at [404, 225] on span "Text-to-speech controls" at bounding box center [409, 225] width 10 height 10
click at [612, 266] on button "Next" at bounding box center [617, 264] width 79 height 32
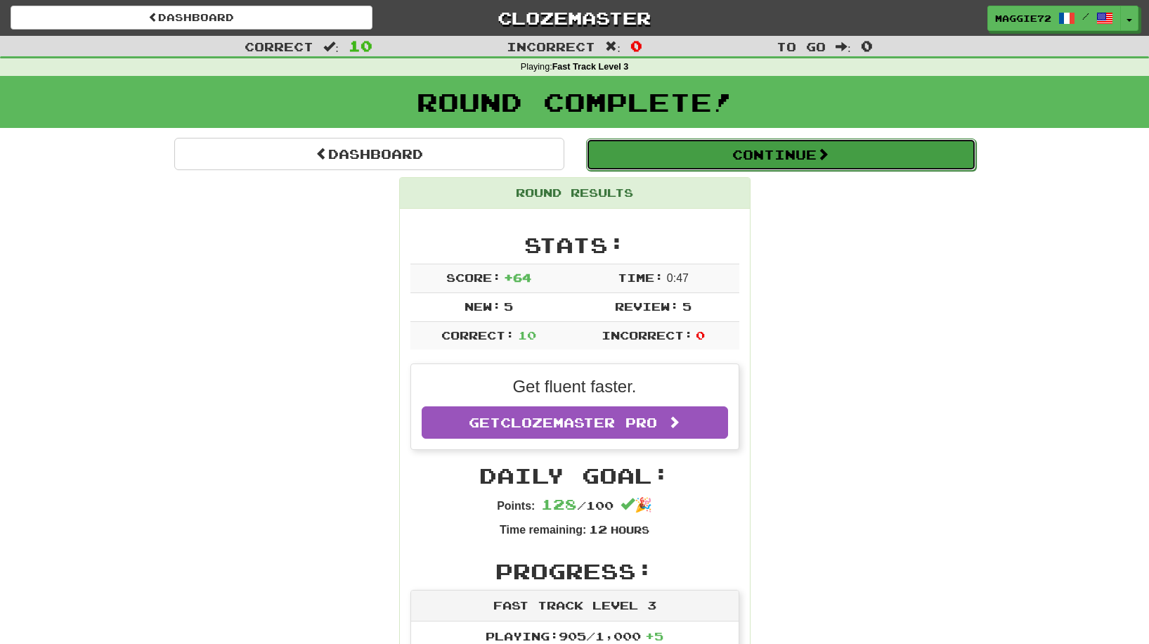
click at [717, 158] on button "Continue" at bounding box center [781, 154] width 390 height 32
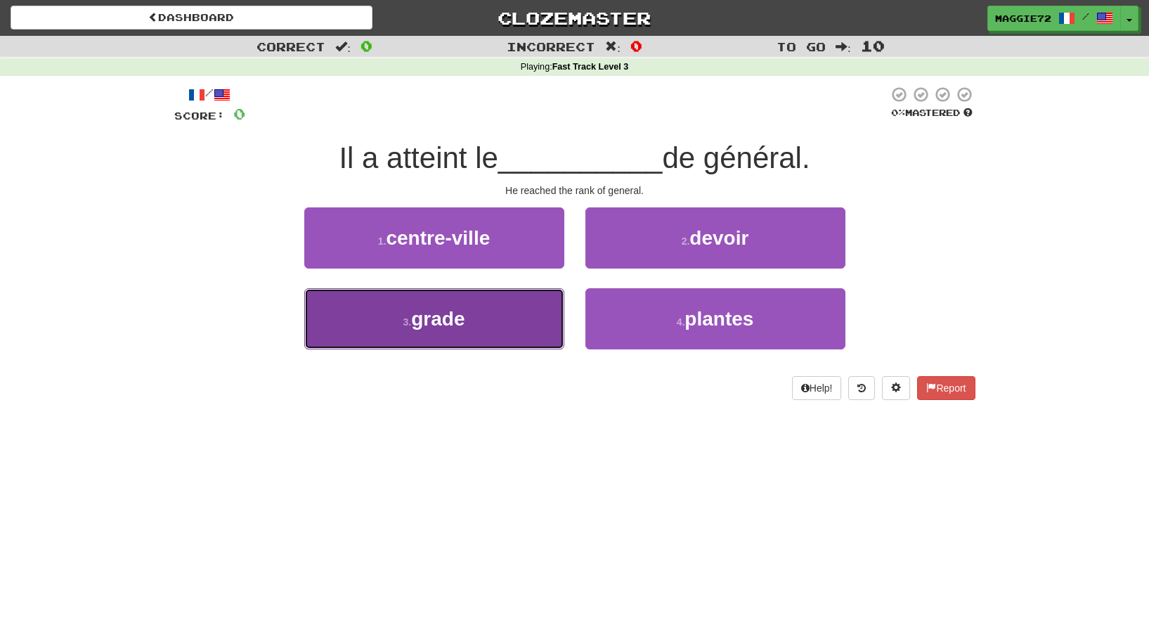
click at [502, 319] on button "3 . grade" at bounding box center [434, 318] width 260 height 61
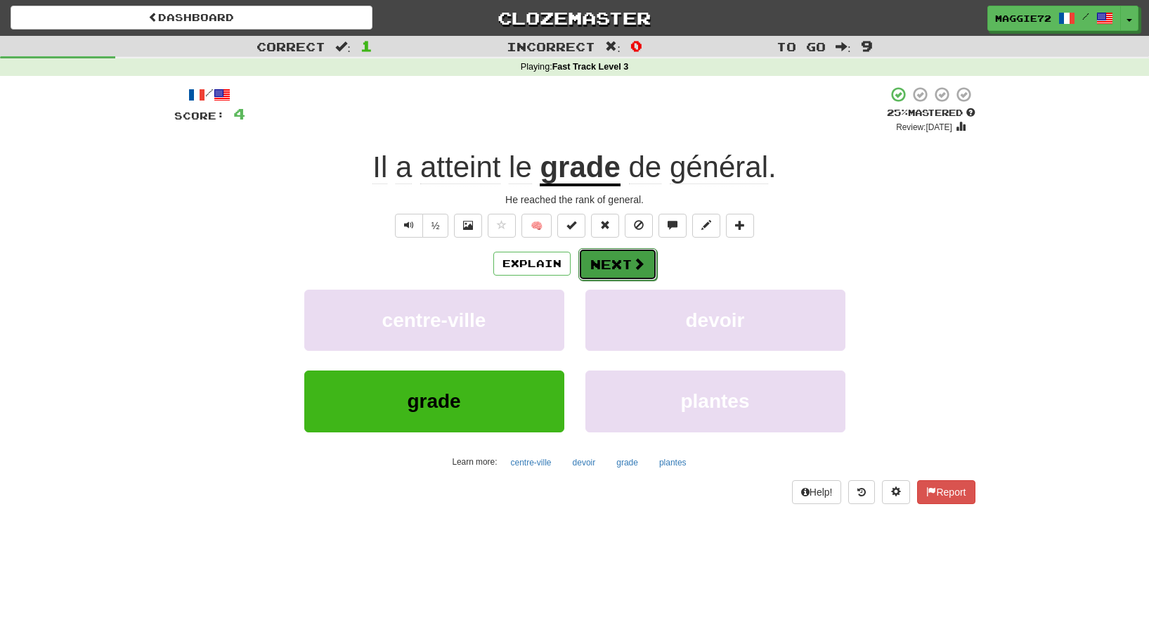
click at [621, 272] on button "Next" at bounding box center [617, 264] width 79 height 32
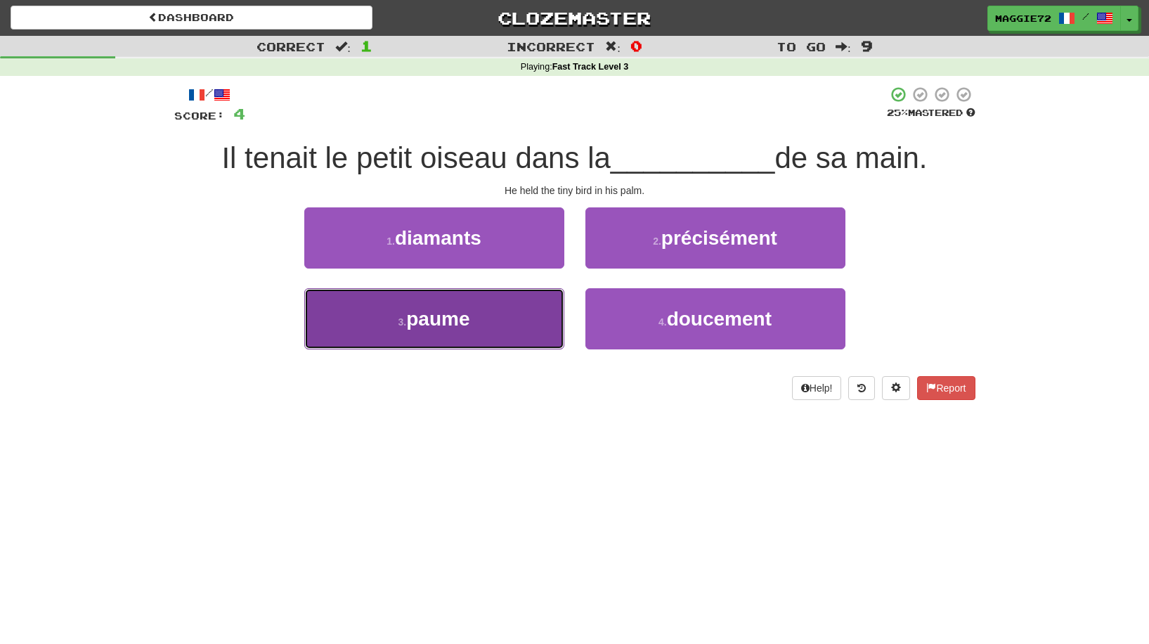
click at [499, 316] on button "3 . paume" at bounding box center [434, 318] width 260 height 61
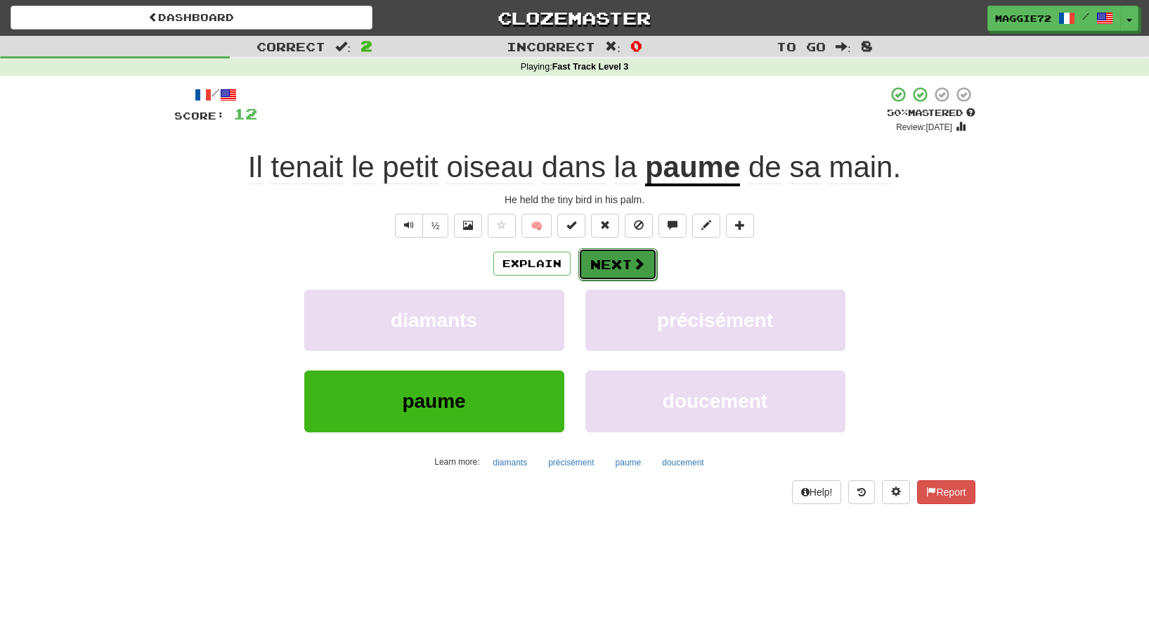
click at [617, 270] on button "Next" at bounding box center [617, 264] width 79 height 32
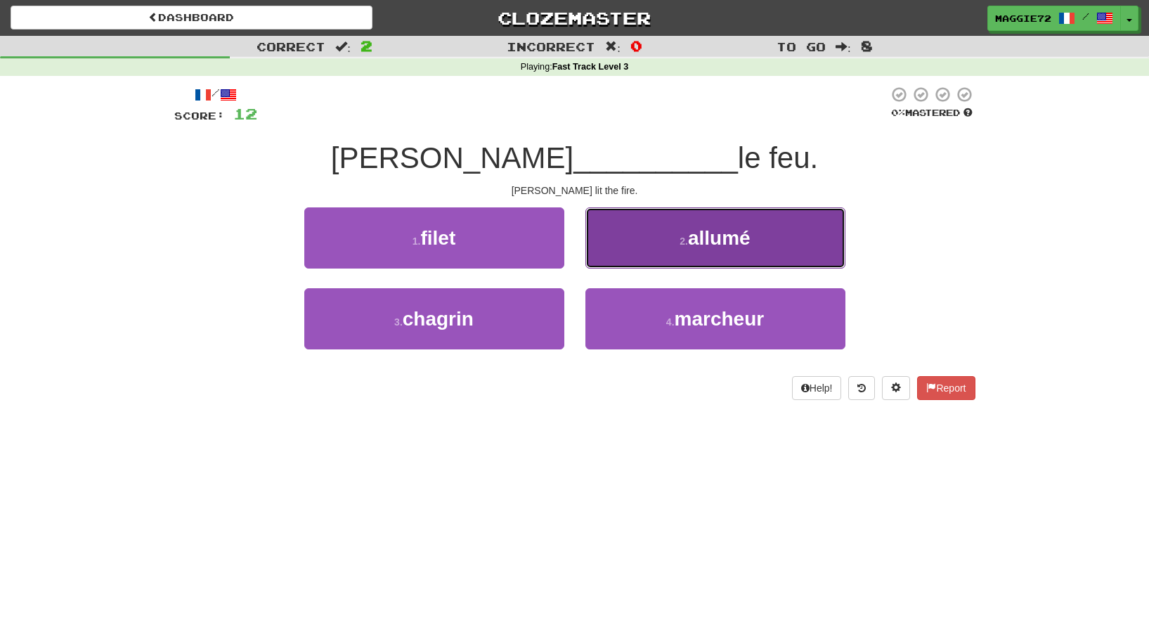
click at [697, 248] on span "allumé" at bounding box center [719, 238] width 63 height 22
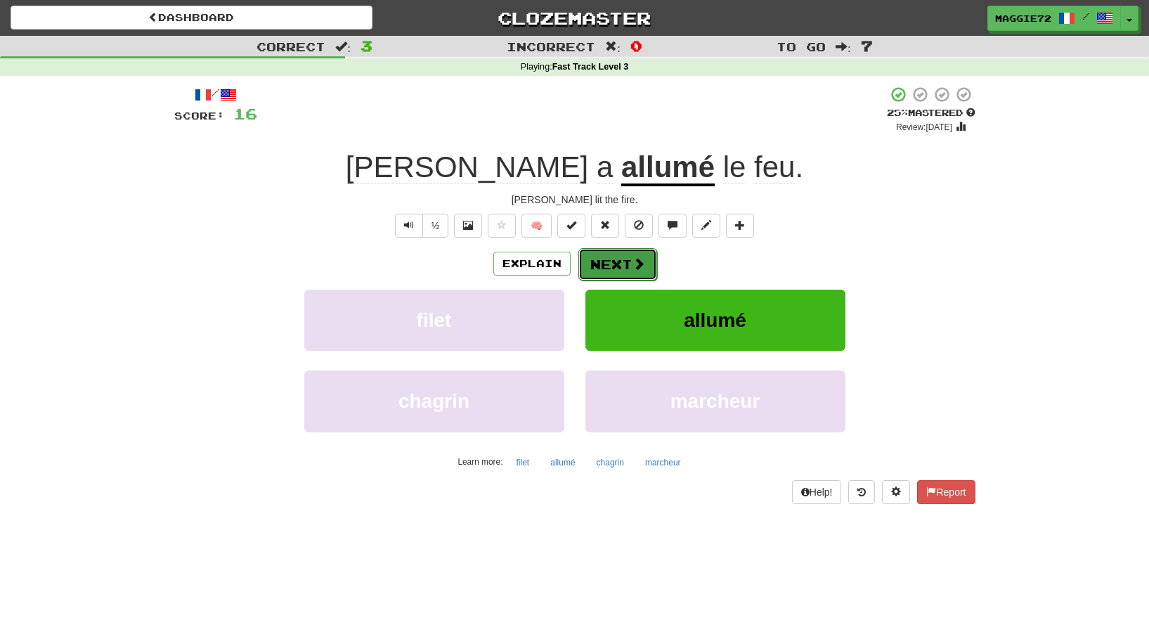
click at [601, 262] on button "Next" at bounding box center [617, 264] width 79 height 32
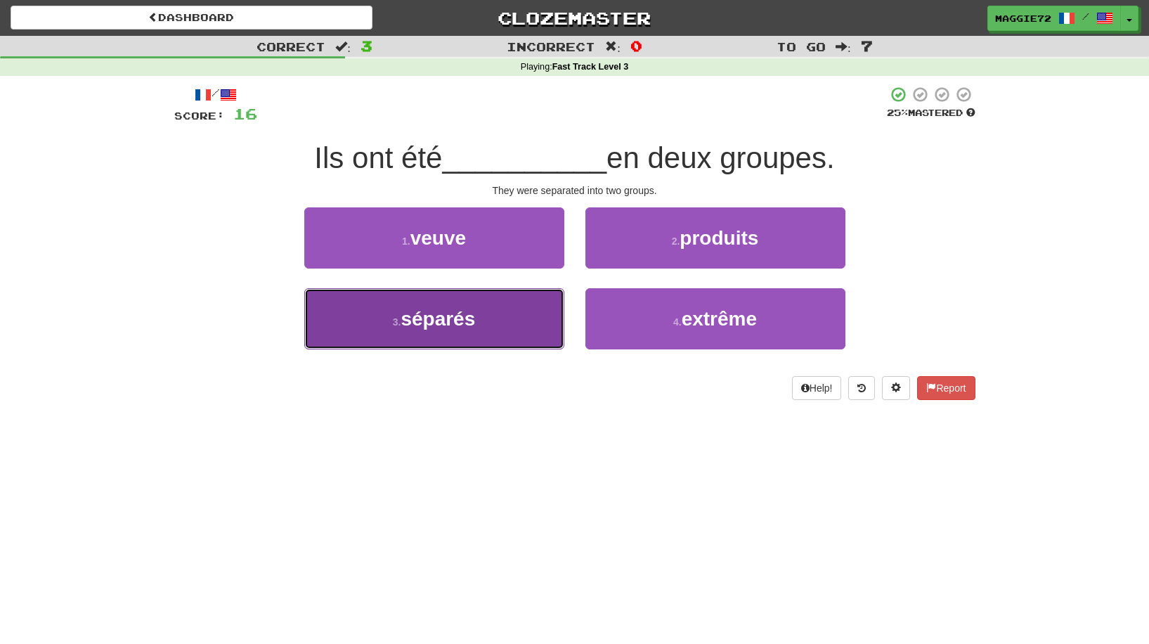
click at [490, 326] on button "3 . séparés" at bounding box center [434, 318] width 260 height 61
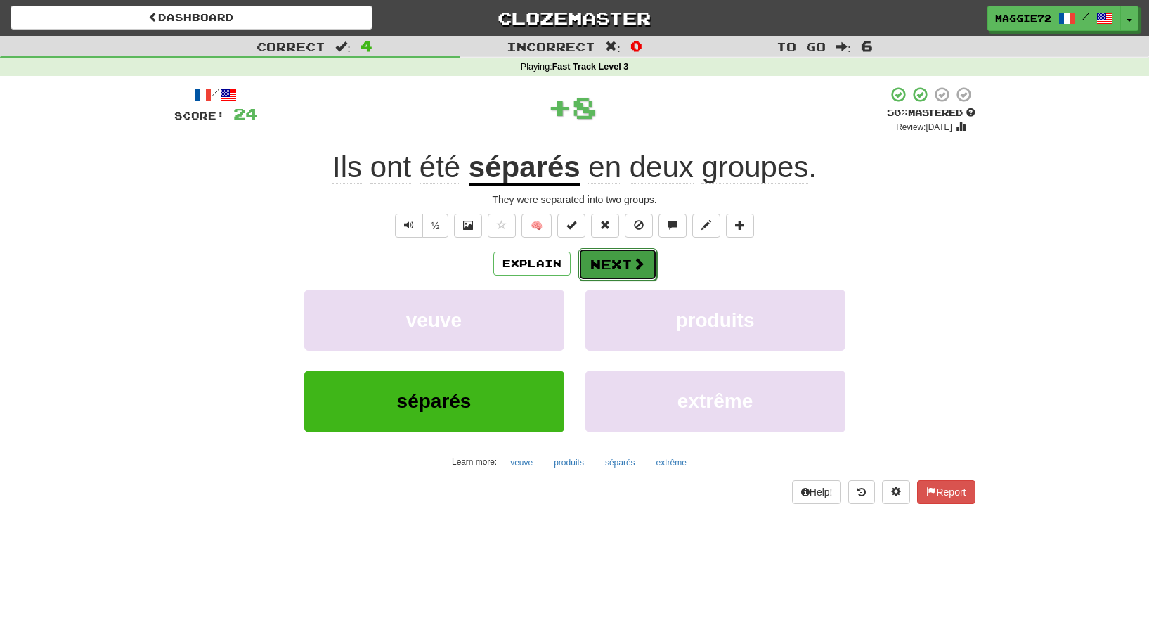
click at [614, 264] on button "Next" at bounding box center [617, 264] width 79 height 32
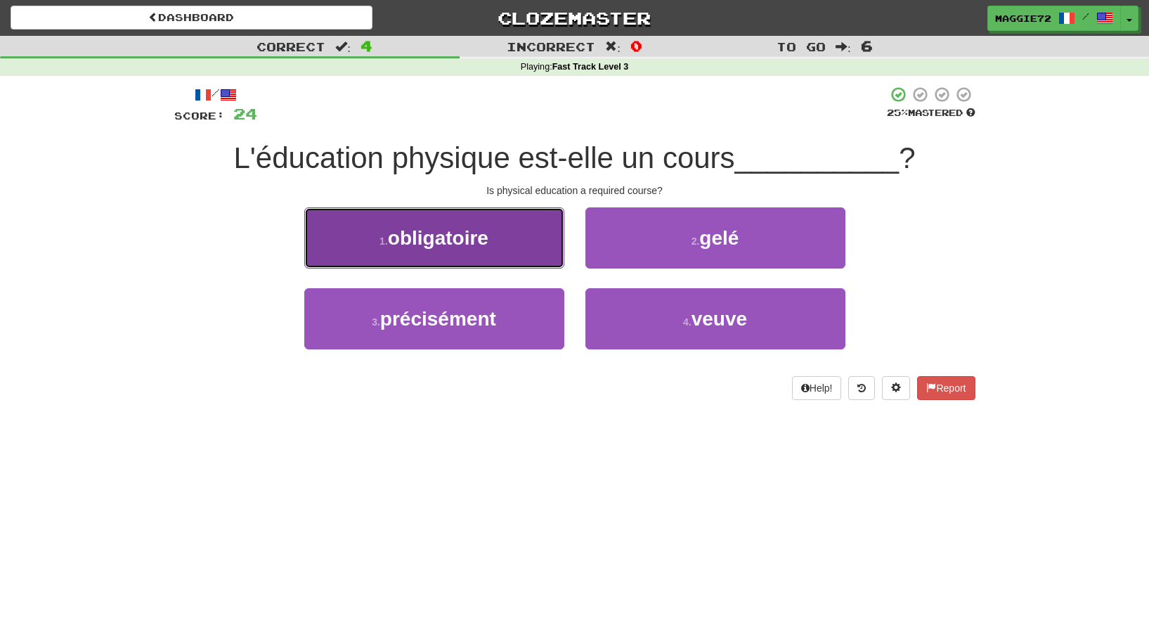
click at [476, 242] on span "obligatoire" at bounding box center [438, 238] width 101 height 22
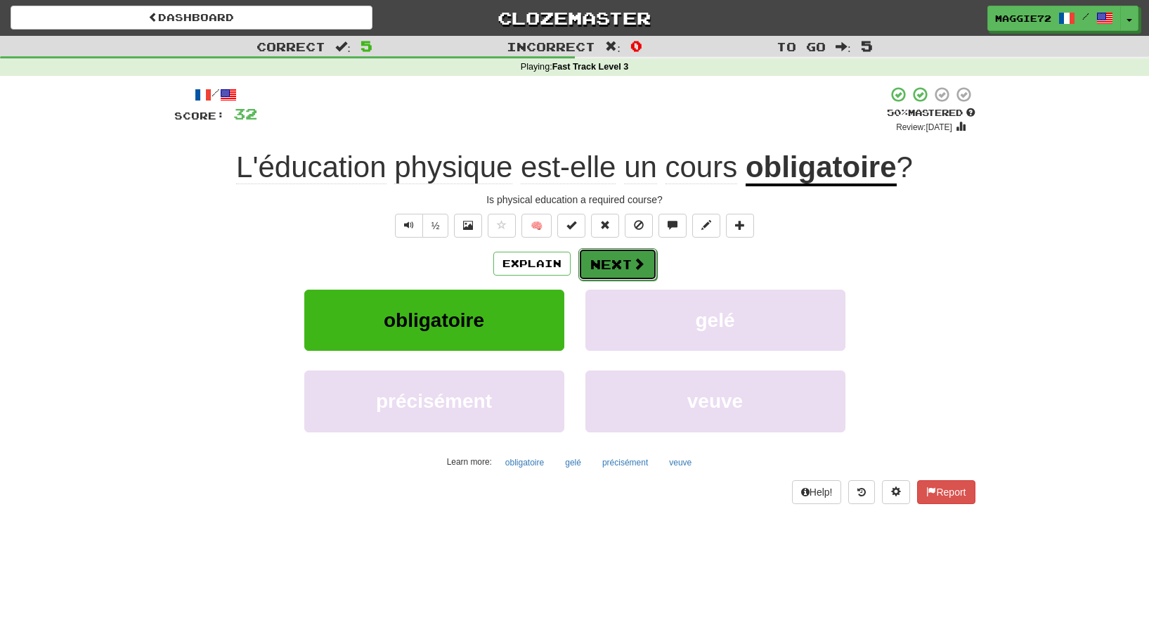
click at [619, 261] on button "Next" at bounding box center [617, 264] width 79 height 32
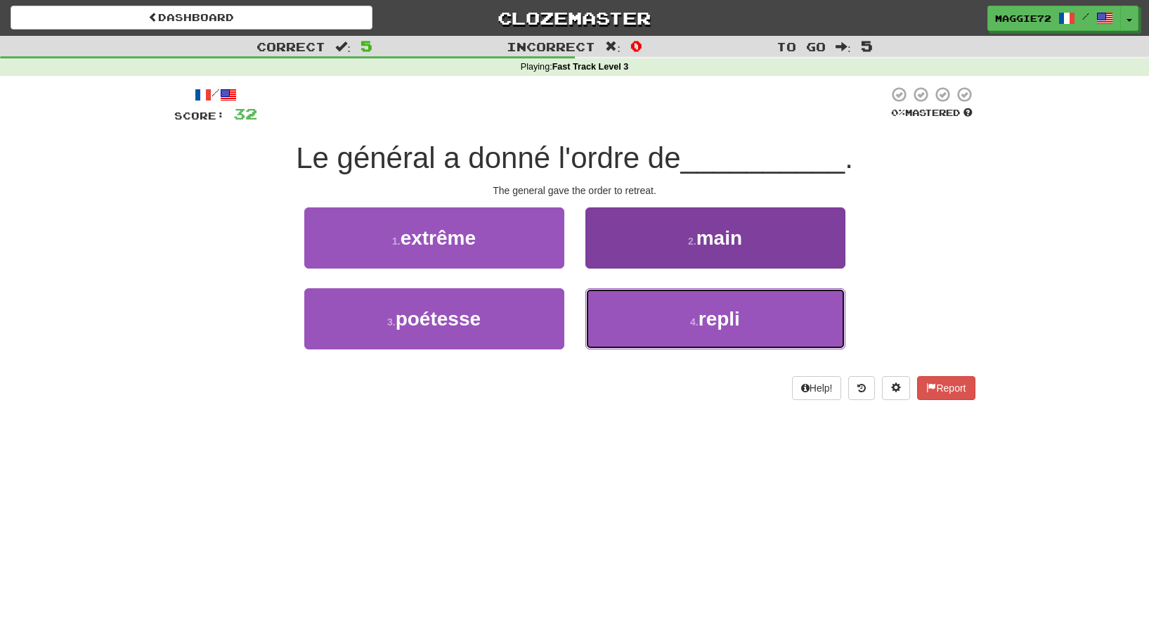
click at [662, 310] on button "4 . repli" at bounding box center [715, 318] width 260 height 61
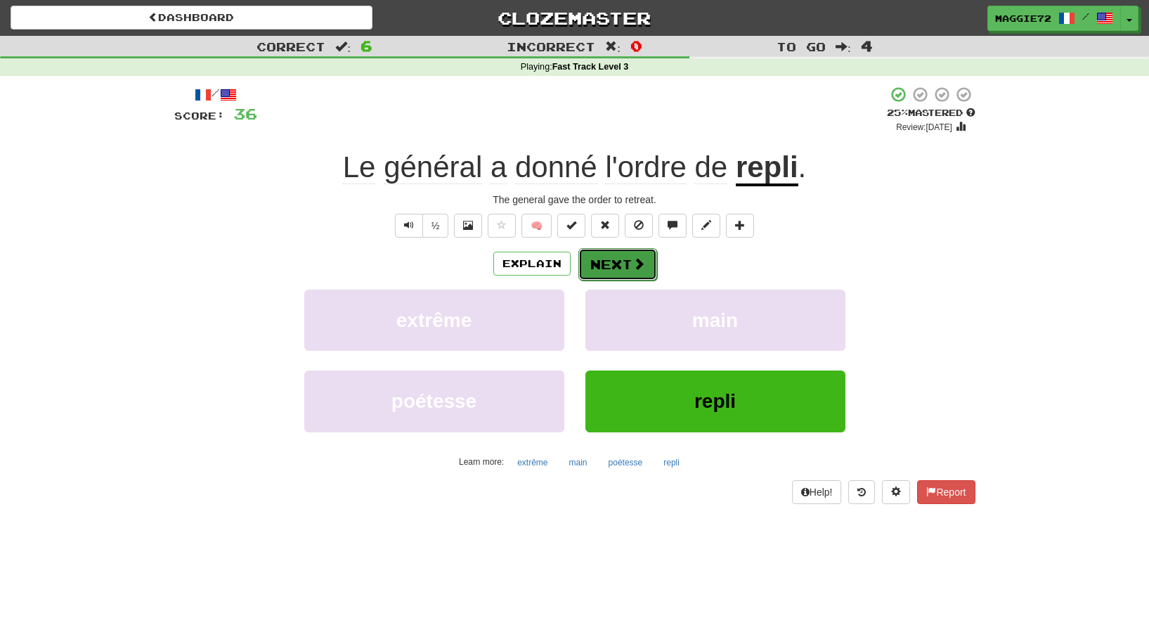
click at [627, 265] on button "Next" at bounding box center [617, 264] width 79 height 32
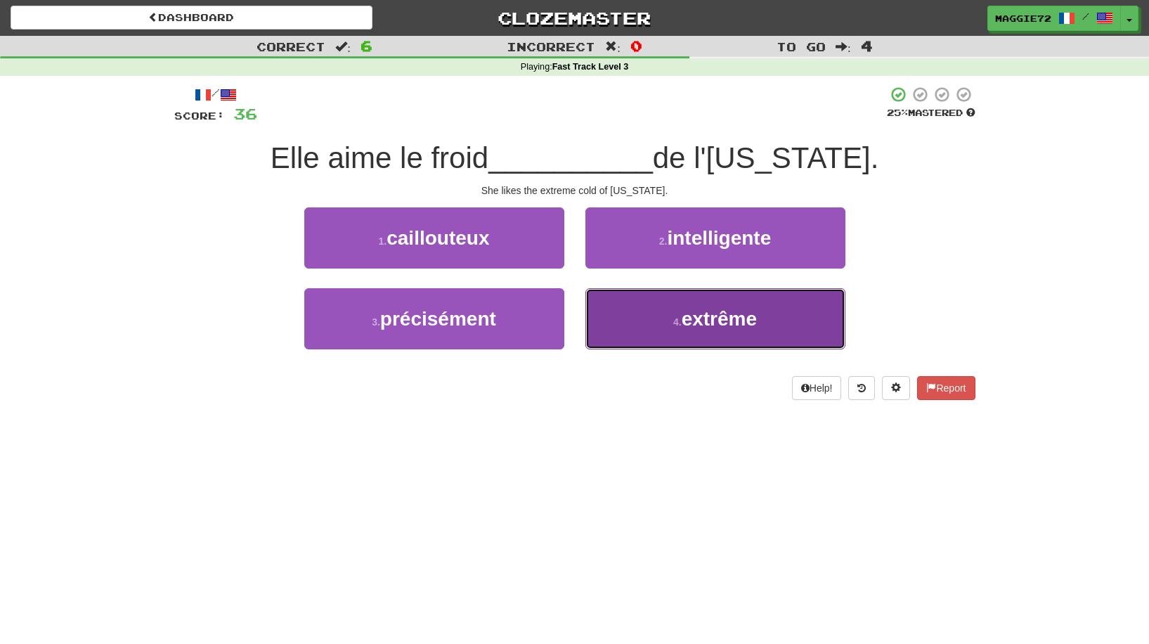
click at [659, 308] on button "4 . extrême" at bounding box center [715, 318] width 260 height 61
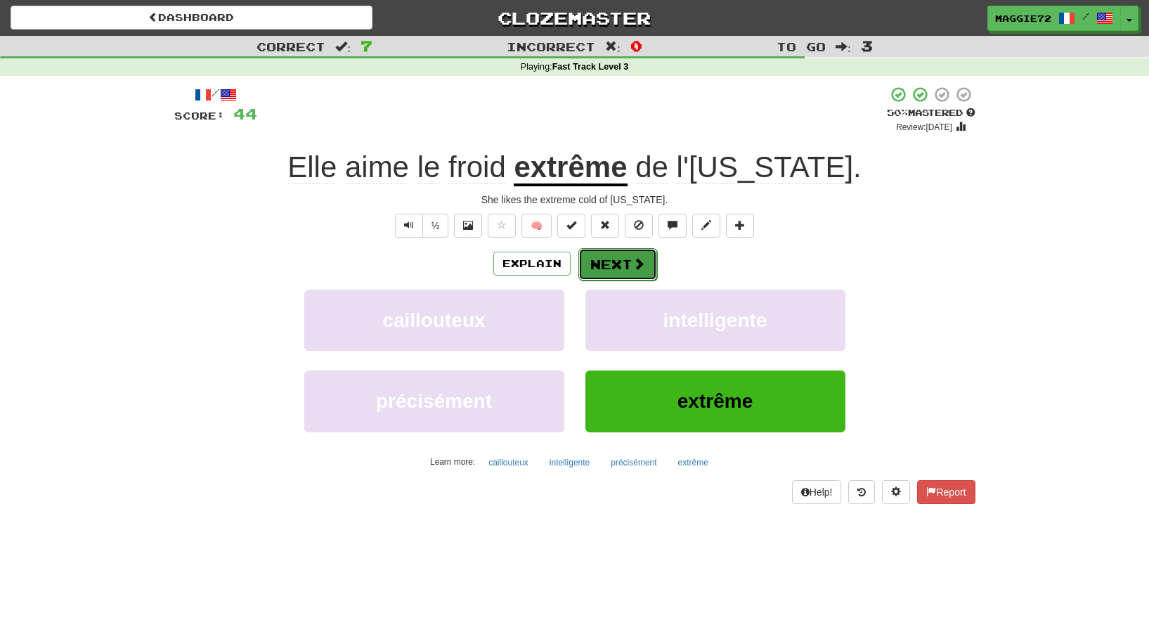
click at [618, 260] on button "Next" at bounding box center [617, 264] width 79 height 32
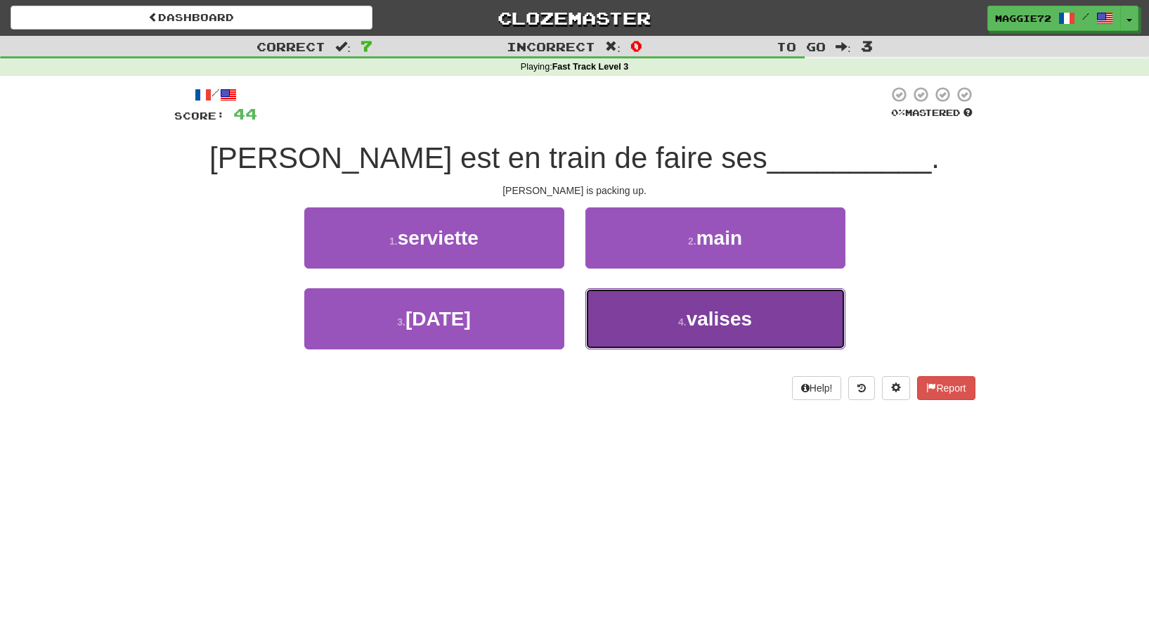
click at [668, 318] on button "4 . valises" at bounding box center [715, 318] width 260 height 61
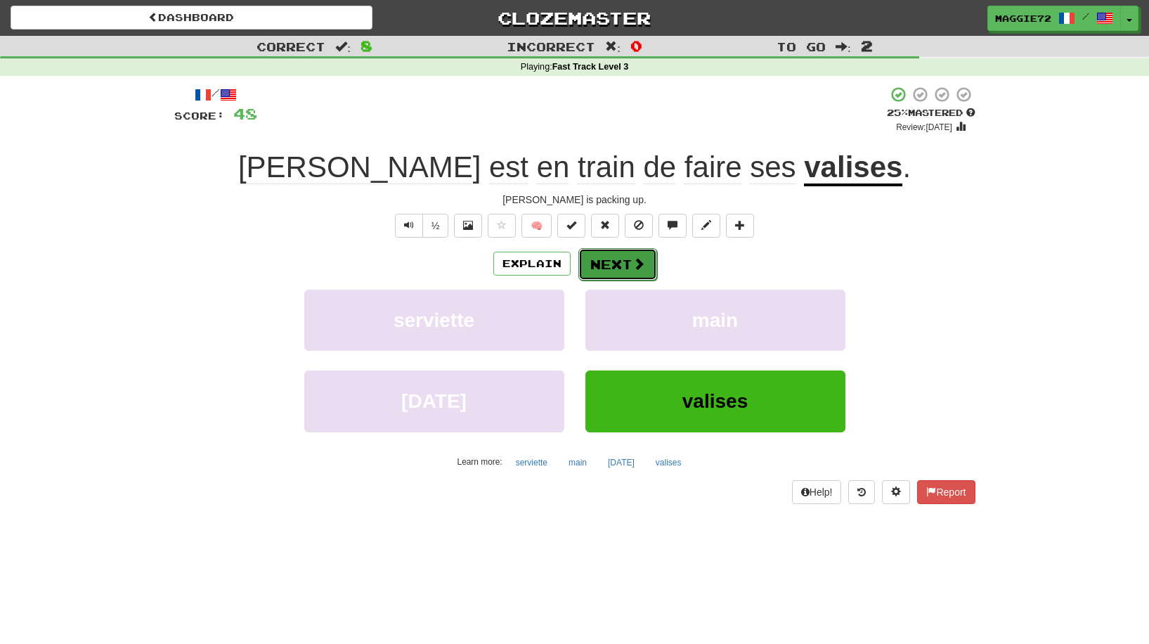
click at [615, 271] on button "Next" at bounding box center [617, 264] width 79 height 32
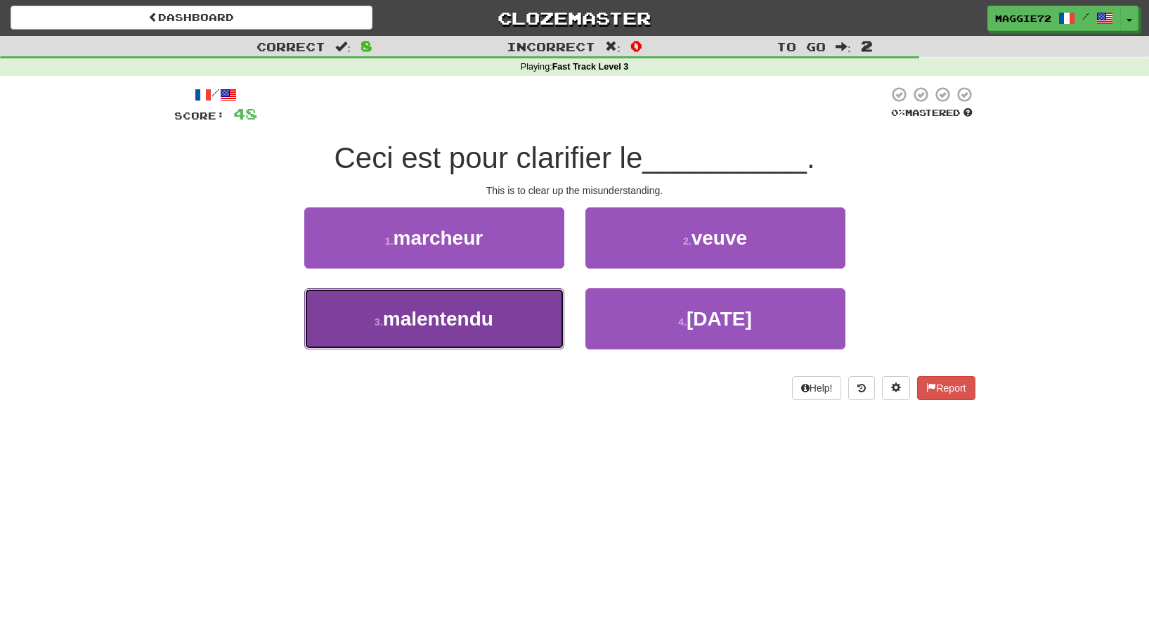
click at [485, 316] on span "malentendu" at bounding box center [438, 319] width 110 height 22
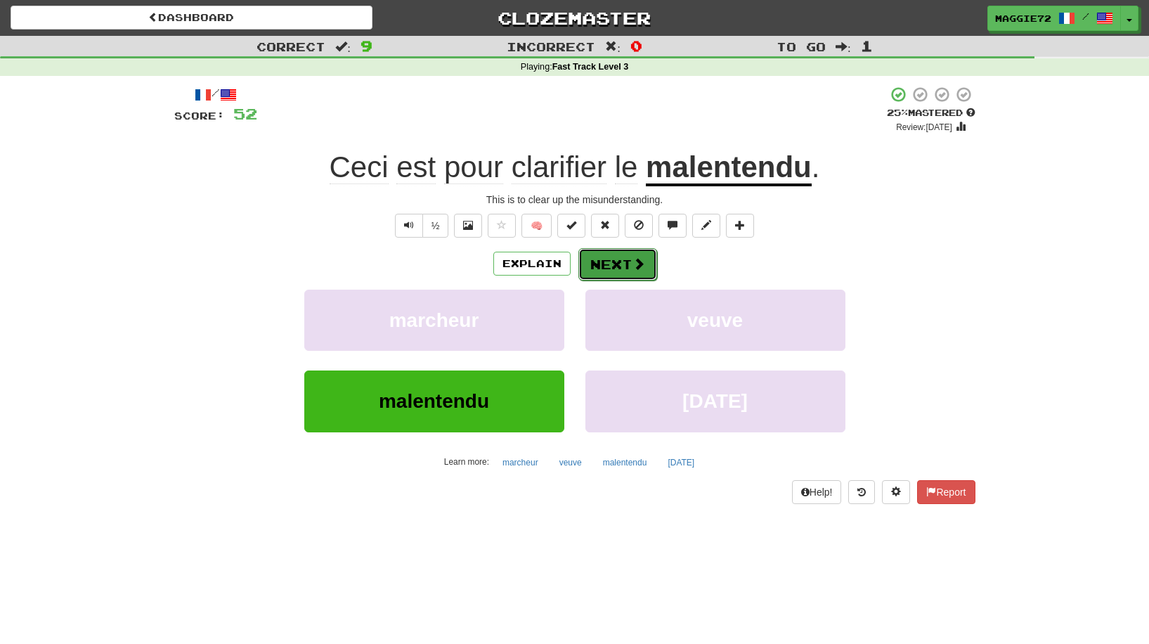
click at [604, 271] on button "Next" at bounding box center [617, 264] width 79 height 32
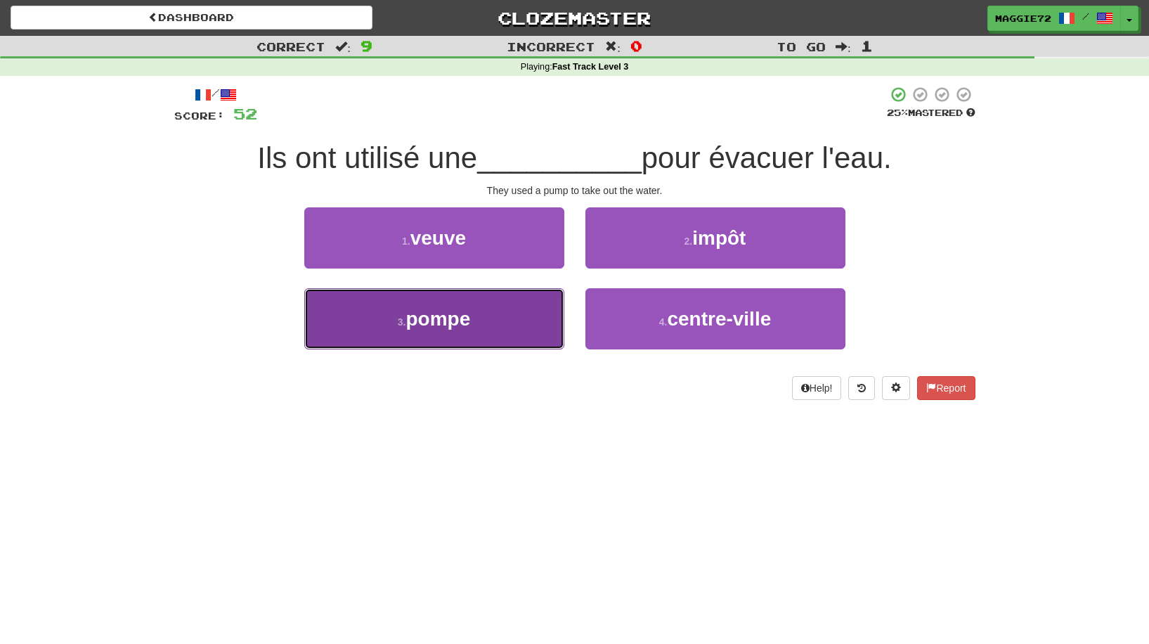
click at [403, 335] on button "3 . pompe" at bounding box center [434, 318] width 260 height 61
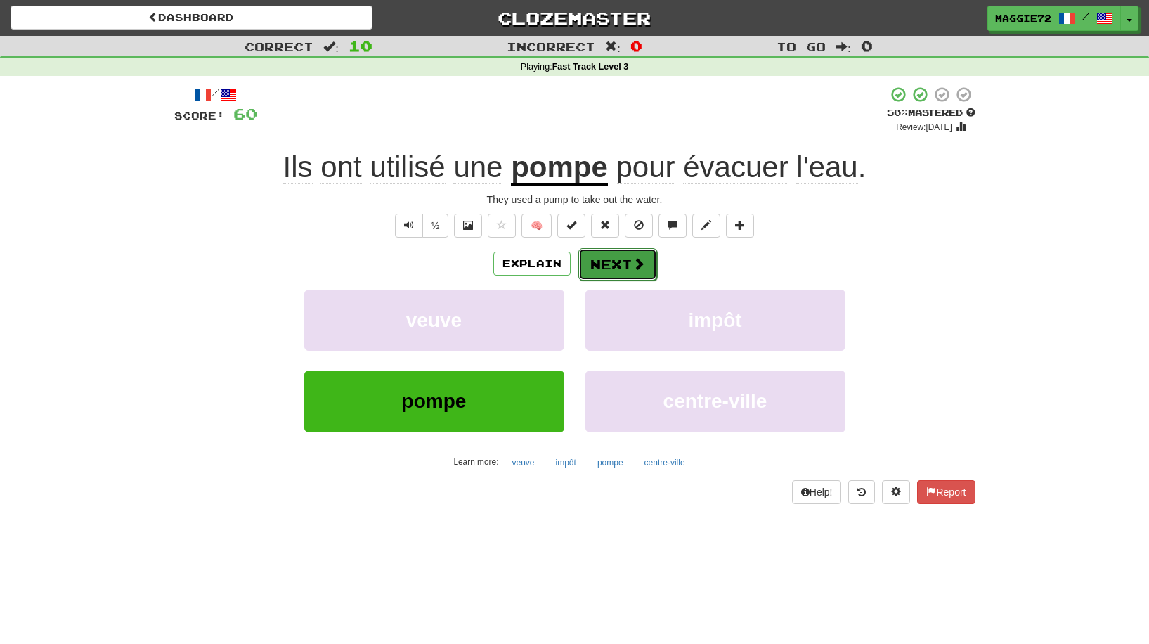
click at [621, 268] on button "Next" at bounding box center [617, 264] width 79 height 32
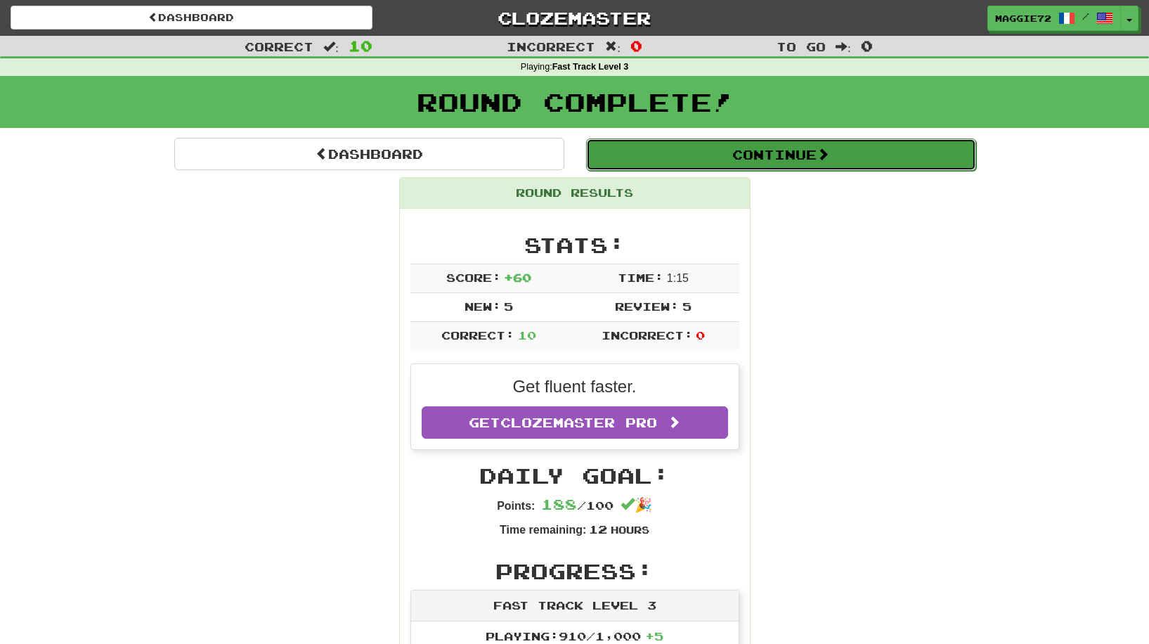
click at [715, 153] on button "Continue" at bounding box center [781, 154] width 390 height 32
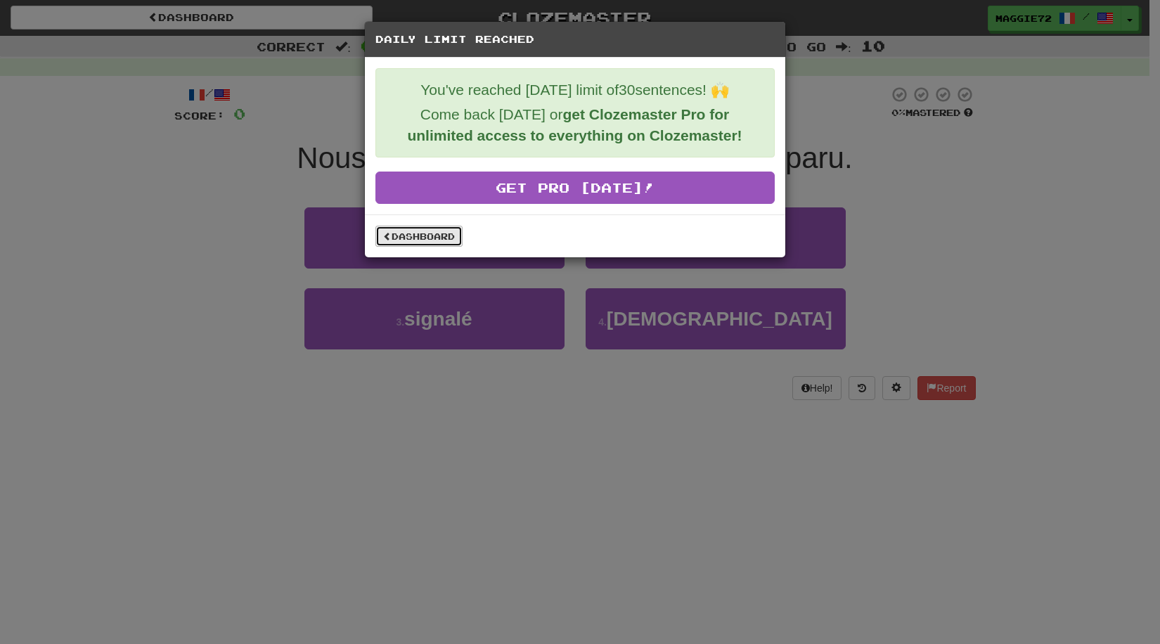
click at [410, 238] on link "Dashboard" at bounding box center [418, 236] width 87 height 21
